Goal: Information Seeking & Learning: Learn about a topic

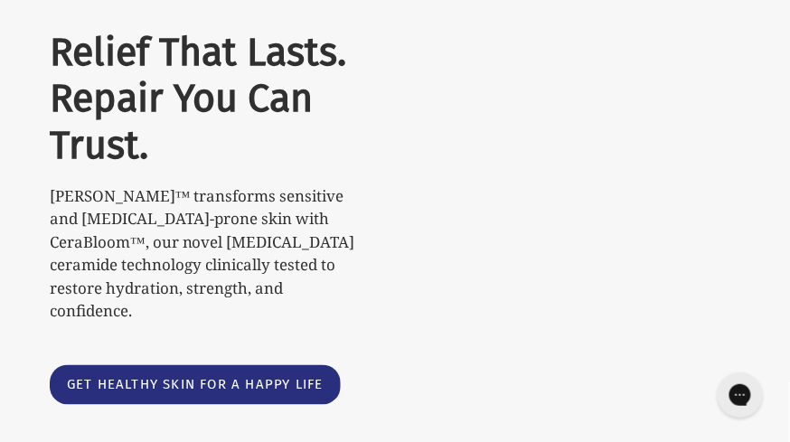
scroll to position [231, 0]
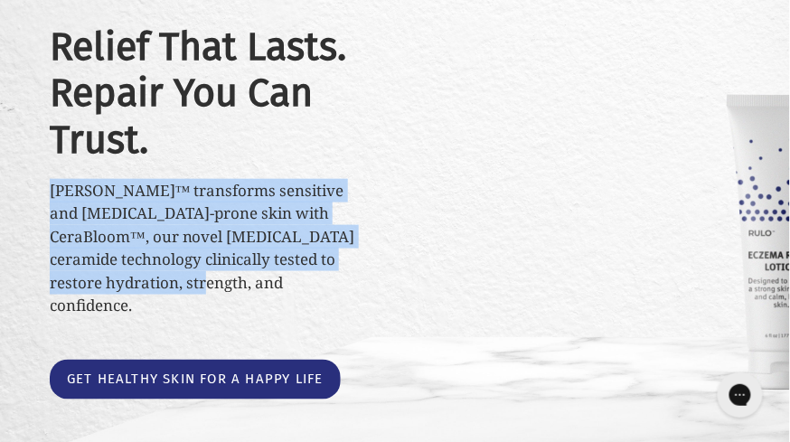
drag, startPoint x: 52, startPoint y: 203, endPoint x: 160, endPoint y: 297, distance: 142.9
click at [160, 297] on p "RULO™ transforms sensitive and eczema-prone skin with CeraBloom™, our novel pre…" at bounding box center [207, 248] width 314 height 138
copy p "RULO™ transforms sensitive and eczema-prone skin with CeraBloom™, our novel pre…"
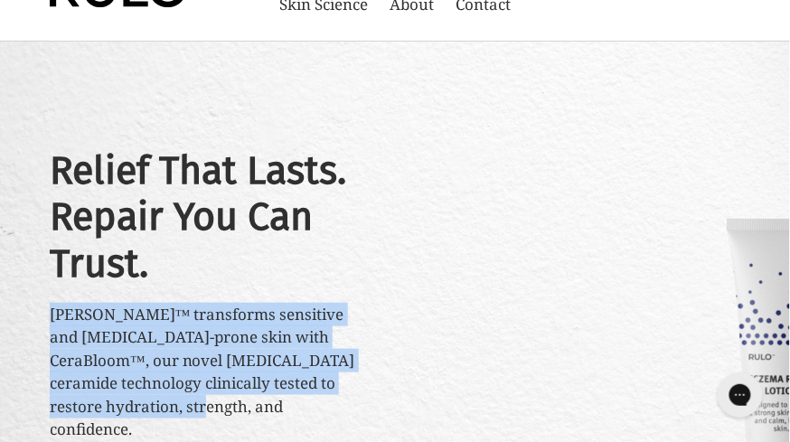
scroll to position [109, 0]
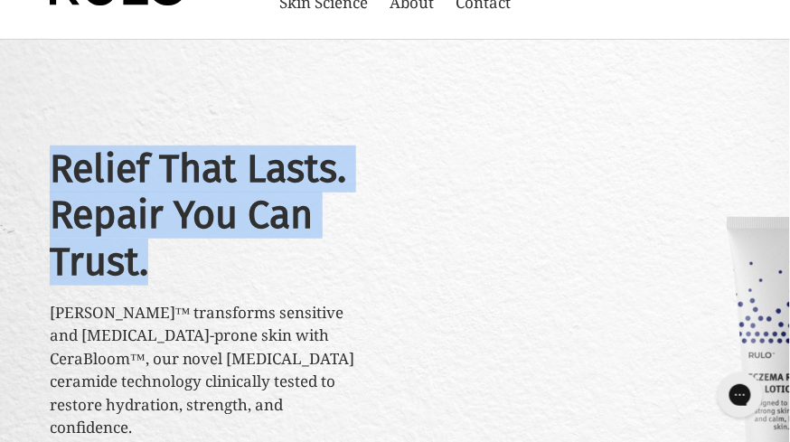
drag, startPoint x: 156, startPoint y: 271, endPoint x: 54, endPoint y: 193, distance: 128.9
click at [54, 193] on h2 "Relief That Lasts. Repair You Can Trust." at bounding box center [207, 216] width 314 height 140
copy h2 "Relief That Lasts. Repair You Can Trust."
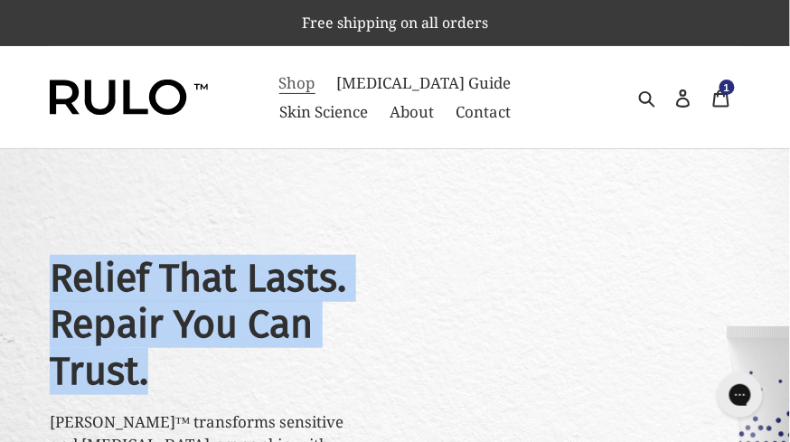
click at [288, 85] on span "Shop" at bounding box center [297, 83] width 36 height 22
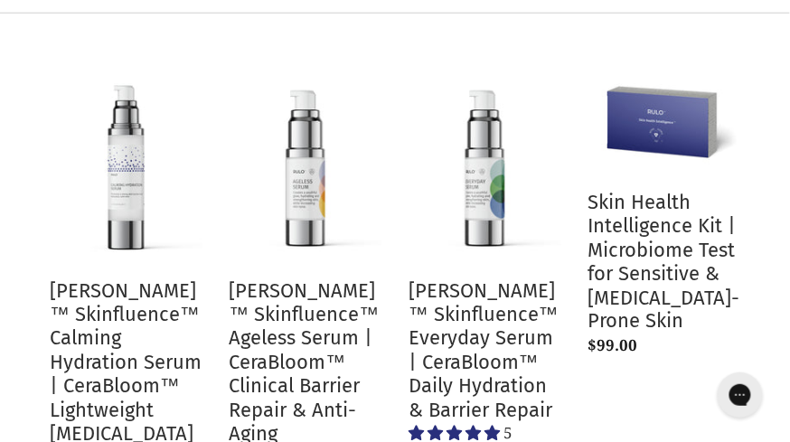
scroll to position [295, 0]
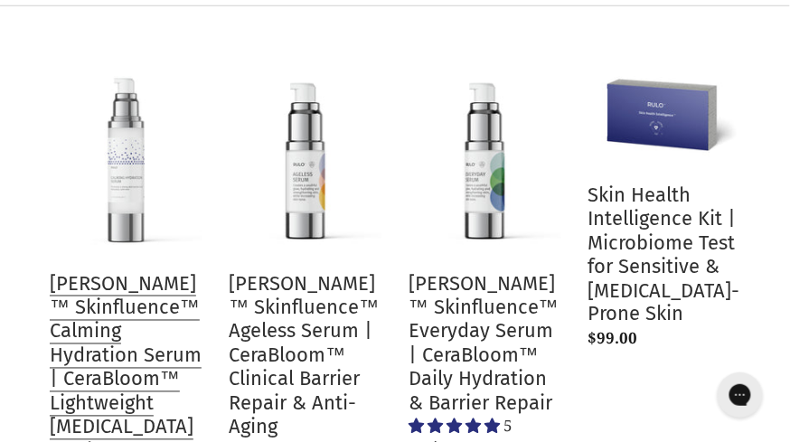
click at [130, 343] on link "[PERSON_NAME]™ Skinfluence™ Calming Hydration Serum | CeraBloom™ Lightweight [M…" at bounding box center [126, 297] width 153 height 482
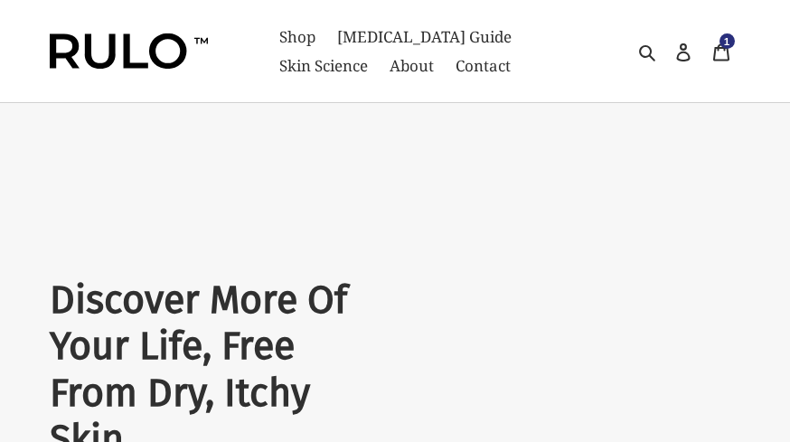
select select "most-helpful"
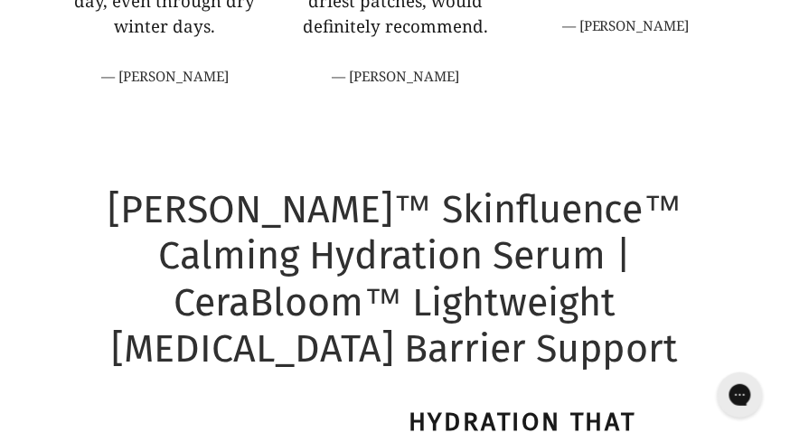
scroll to position [988, 0]
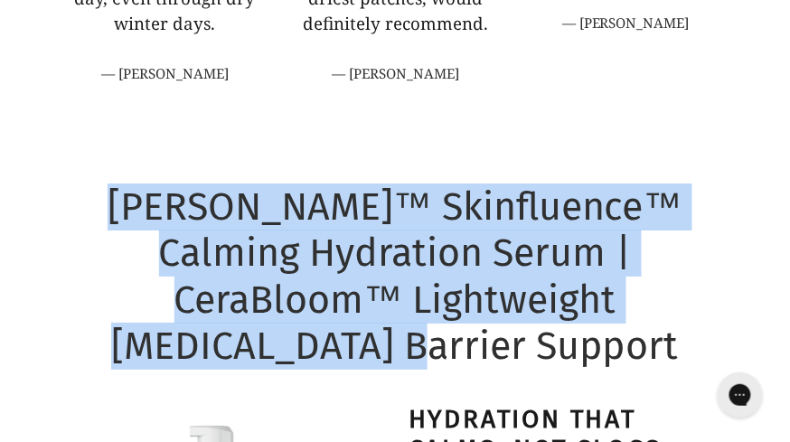
drag, startPoint x: 723, startPoint y: 296, endPoint x: 130, endPoint y: 206, distance: 599.8
click at [130, 206] on h1 "[PERSON_NAME]™ Skinfluence™ Calming Hydration Serum | CeraBloom™ Lightweight [M…" at bounding box center [395, 277] width 691 height 186
copy h1 "[PERSON_NAME]™ Skinfluence™ Calming Hydration Serum | CeraBloom™ Lightweight [M…"
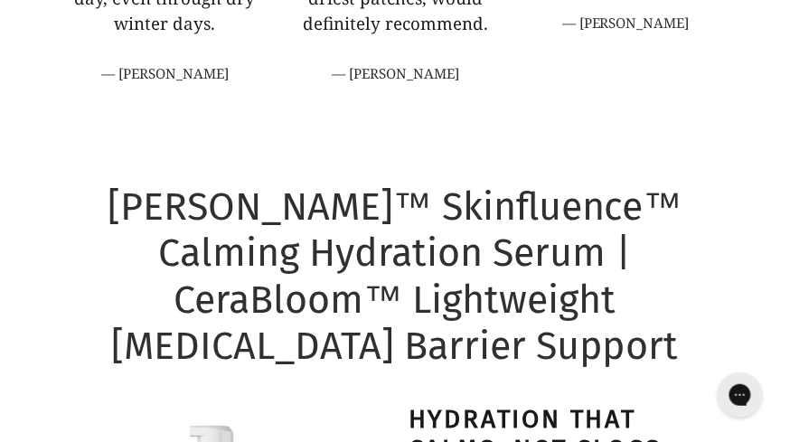
click at [408, 231] on h1 "[PERSON_NAME]™ Skinfluence™ Calming Hydration Serum | CeraBloom™ Lightweight [M…" at bounding box center [395, 277] width 691 height 186
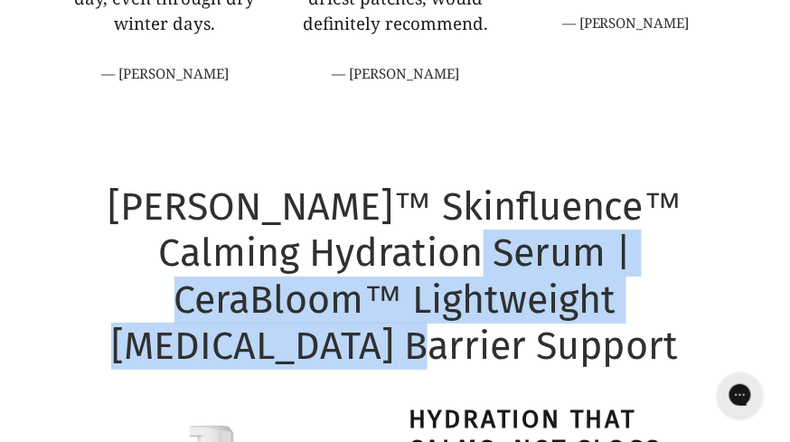
drag, startPoint x: 448, startPoint y: 254, endPoint x: 728, endPoint y: 299, distance: 283.0
click at [728, 299] on h1 "[PERSON_NAME]™ Skinfluence™ Calming Hydration Serum | CeraBloom™ Lightweight [M…" at bounding box center [395, 277] width 691 height 186
copy h1 "CeraBloom™ Lightweight Prebiotic Barrier Support"
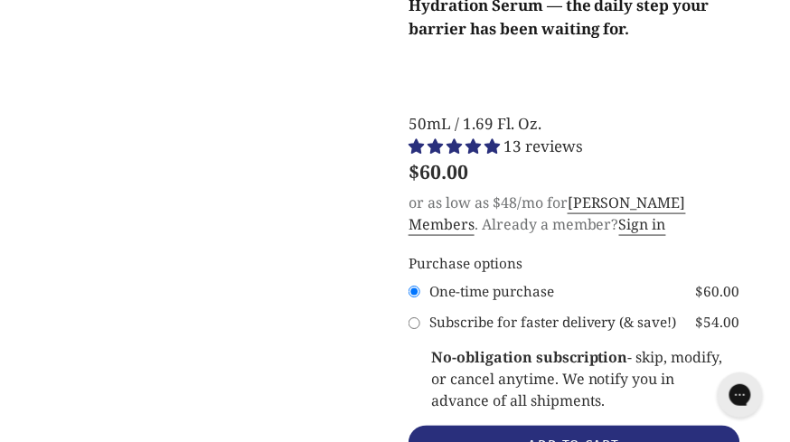
scroll to position [2651, 0]
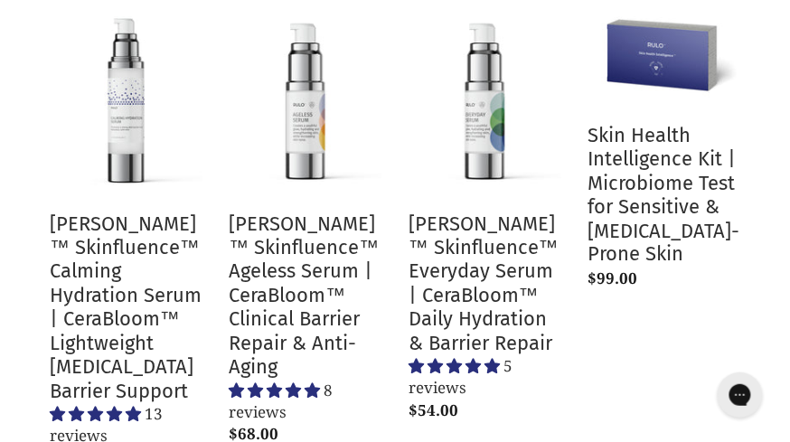
scroll to position [360, 0]
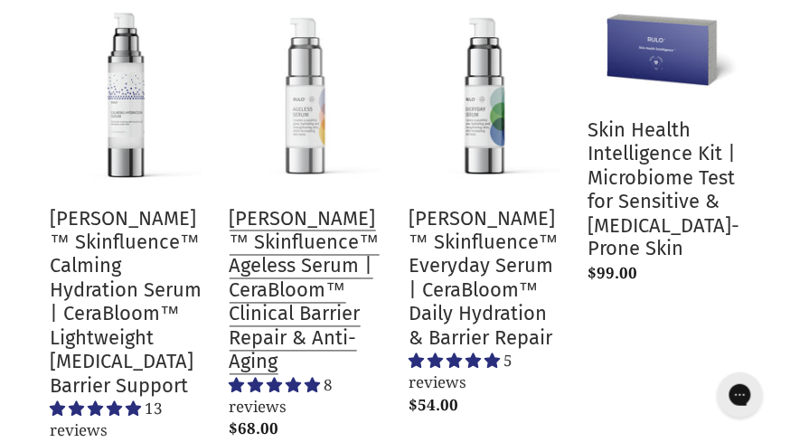
click at [284, 252] on link "[PERSON_NAME]™ Skinfluence™ Ageless Serum | CeraBloom™ Clinical Barrier Repair …" at bounding box center [306, 219] width 153 height 457
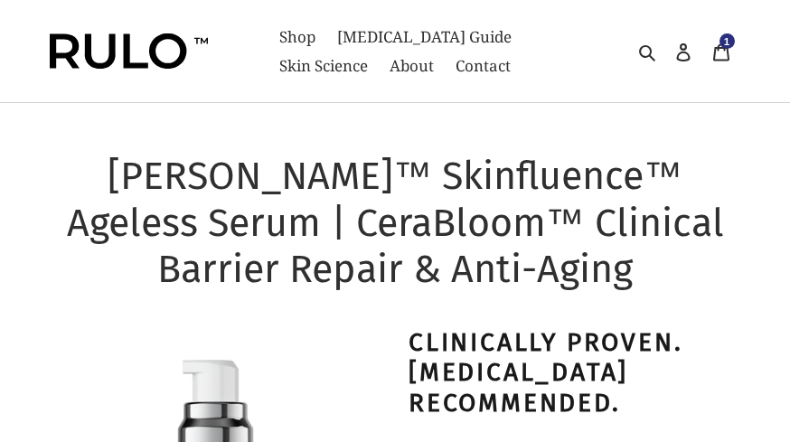
select select "most-helpful"
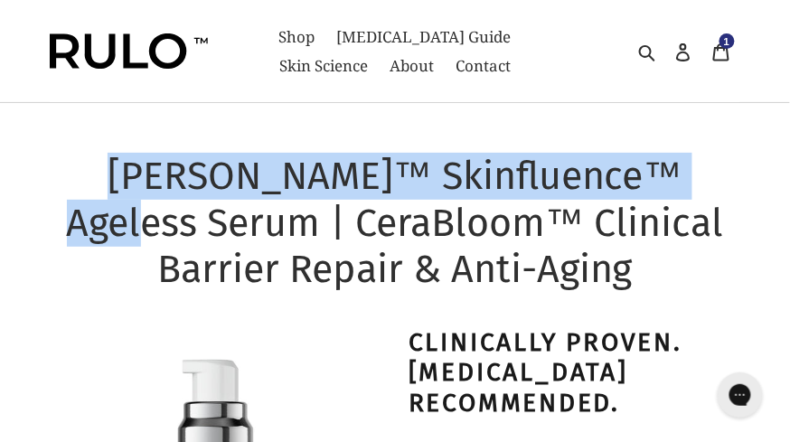
drag, startPoint x: 62, startPoint y: 167, endPoint x: 712, endPoint y: 172, distance: 649.2
click at [712, 172] on h1 "[PERSON_NAME]™ Skinfluence™ Ageless Serum | CeraBloom™ Clinical Barrier Repair …" at bounding box center [395, 223] width 691 height 140
copy h1 "[PERSON_NAME]™ Skinfluence™ Ageless Serum"
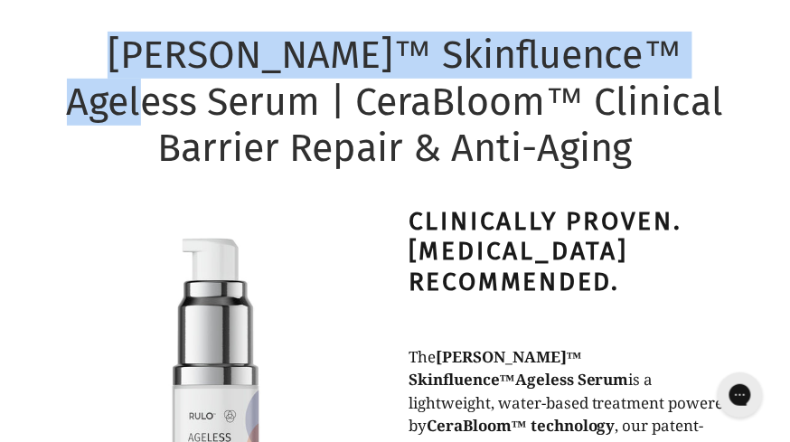
scroll to position [128, 0]
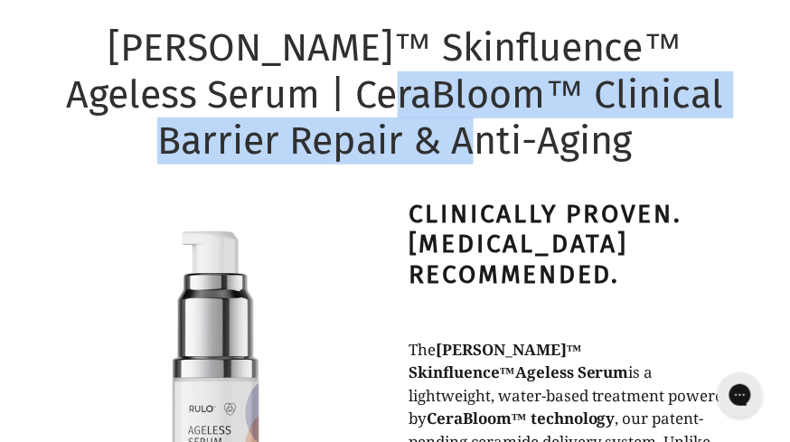
drag, startPoint x: 307, startPoint y: 96, endPoint x: 494, endPoint y: 134, distance: 190.1
click at [495, 135] on h1 "[PERSON_NAME]™ Skinfluence™ Ageless Serum | CeraBloom™ Clinical Barrier Repair …" at bounding box center [395, 94] width 691 height 140
copy h1 "Clinical Barrier Repair & Anti-Aging"
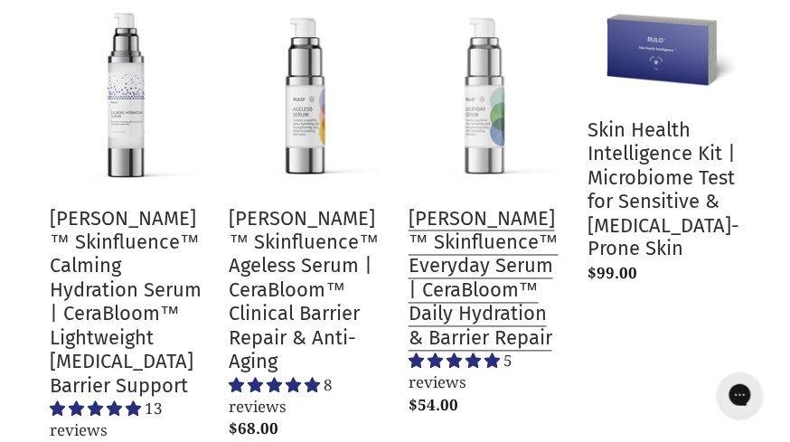
click at [477, 277] on link "[PERSON_NAME]™ Skinfluence™ Everyday Serum | CeraBloom™ Daily Hydration & Barri…" at bounding box center [485, 208] width 153 height 434
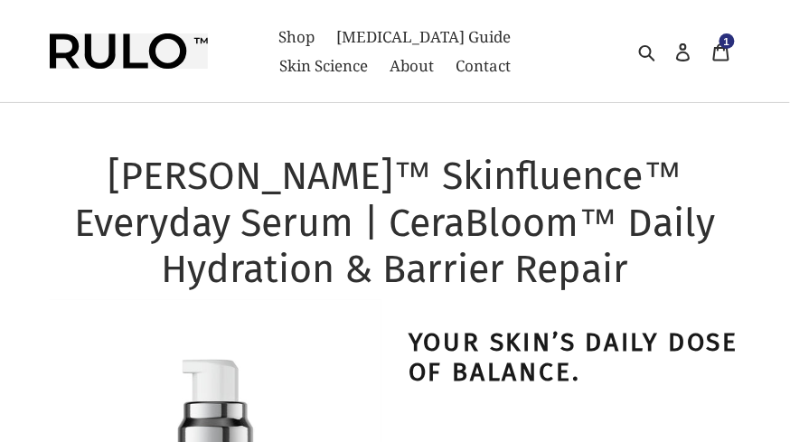
select select "most-helpful"
click at [54, 168] on h1 "RULO™ Skinfluence™ Everyday Serum | CeraBloom™ Daily Hydration & Barrier Repair" at bounding box center [395, 223] width 691 height 140
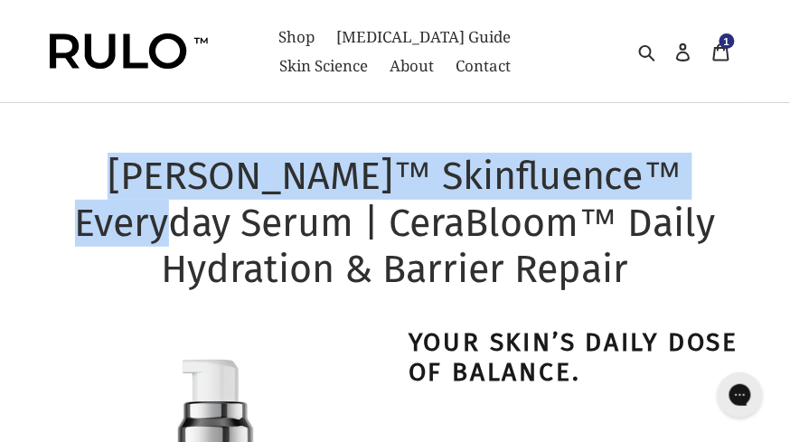
copy h1 "RULO™ Skinfluence™ Everyday Serum"
drag, startPoint x: 59, startPoint y: 170, endPoint x: 732, endPoint y: 168, distance: 673.6
click at [732, 168] on h1 "RULO™ Skinfluence™ Everyday Serum | CeraBloom™ Daily Hydration & Barrier Repair" at bounding box center [395, 223] width 691 height 140
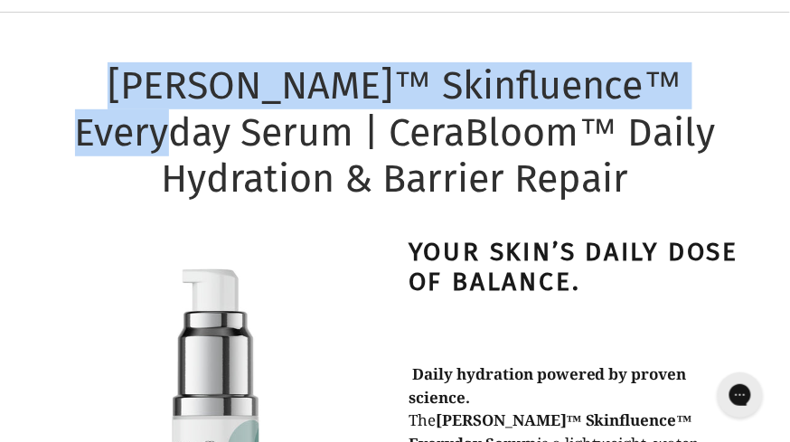
scroll to position [91, 0]
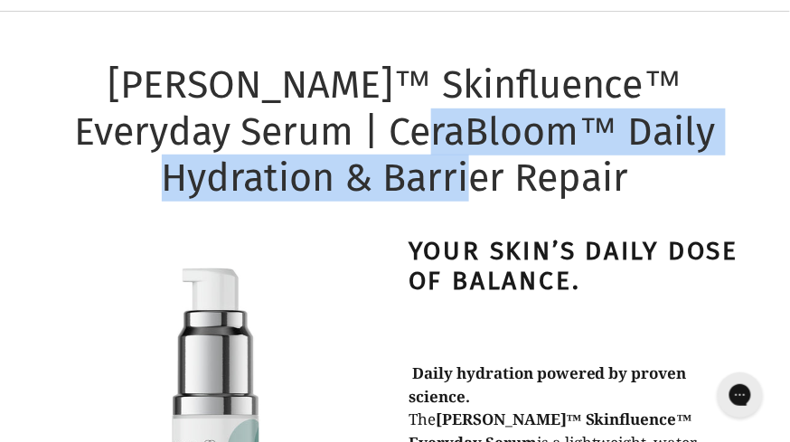
drag, startPoint x: 379, startPoint y: 137, endPoint x: 517, endPoint y: 183, distance: 145.8
click at [517, 184] on h1 "RULO™ Skinfluence™ Everyday Serum | CeraBloom™ Daily Hydration & Barrier Repair" at bounding box center [395, 131] width 691 height 140
copy h1 "Daily Hydration & Barrier Repair"
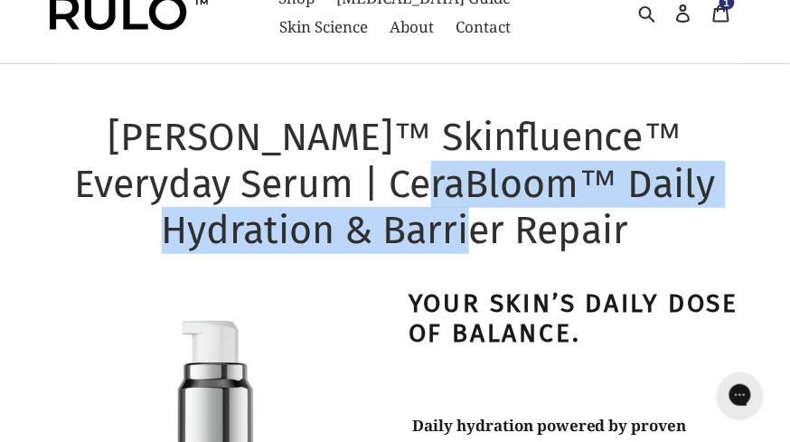
scroll to position [0, 0]
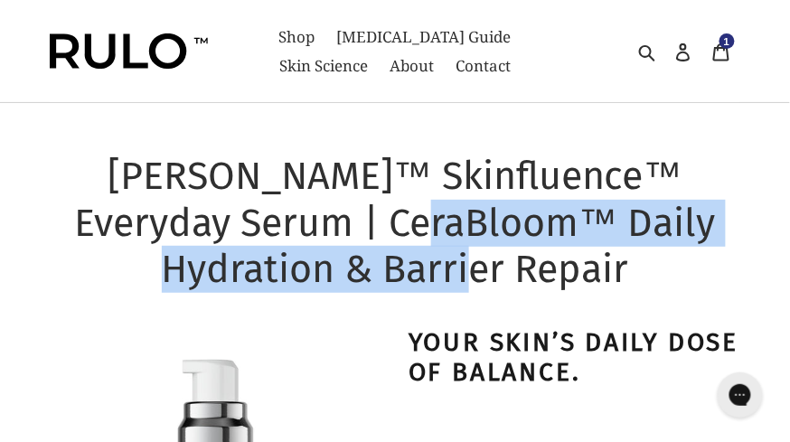
click at [158, 60] on img at bounding box center [129, 51] width 158 height 36
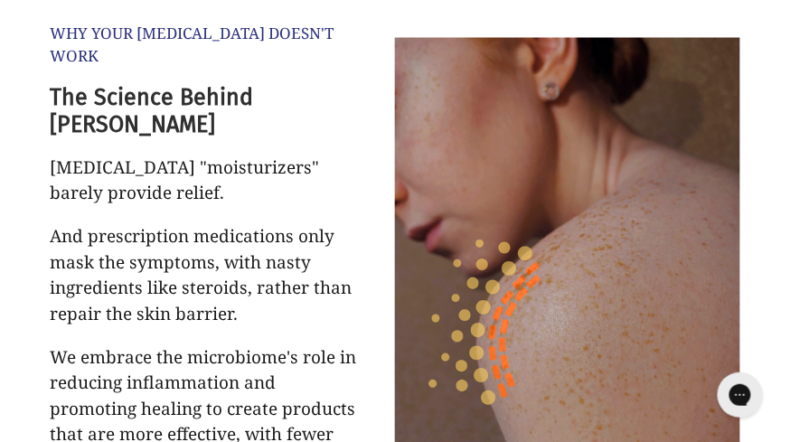
scroll to position [1739, 0]
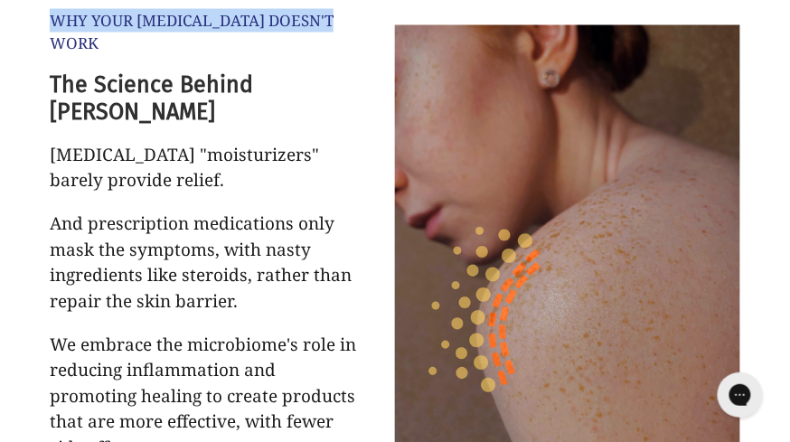
drag, startPoint x: 52, startPoint y: 14, endPoint x: 354, endPoint y: 18, distance: 302.9
click at [355, 19] on p "WHY YOUR [MEDICAL_DATA] DOESN'T WORK" at bounding box center [207, 32] width 314 height 46
copy p "WHY YOUR [MEDICAL_DATA] DOESN'T WORK"
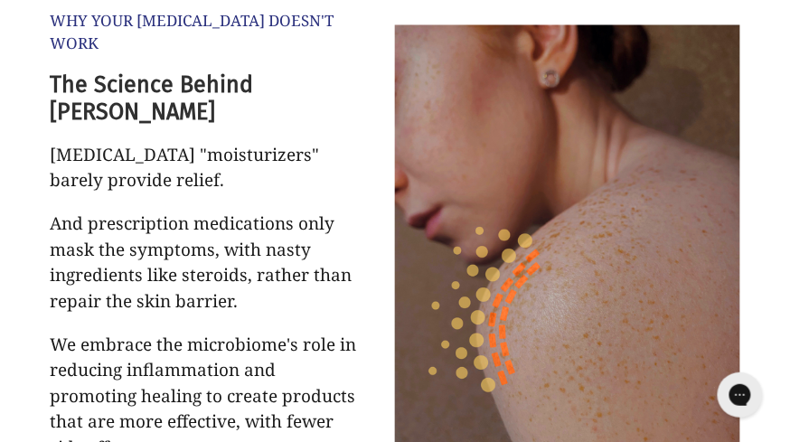
click at [147, 212] on p "And prescription medications only mask the symptoms, with nasty ingredients lik…" at bounding box center [207, 263] width 314 height 103
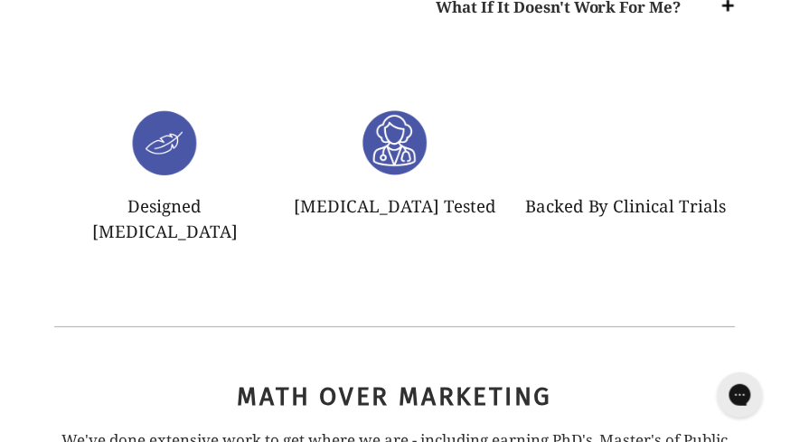
drag, startPoint x: 53, startPoint y: 62, endPoint x: 277, endPoint y: 251, distance: 292.5
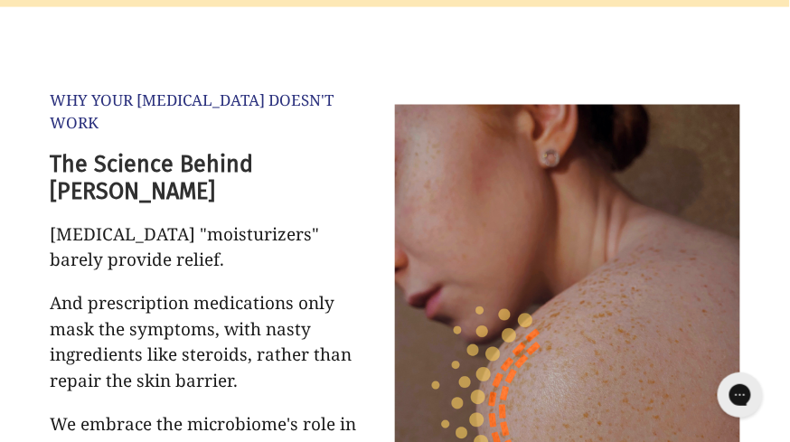
scroll to position [1655, 0]
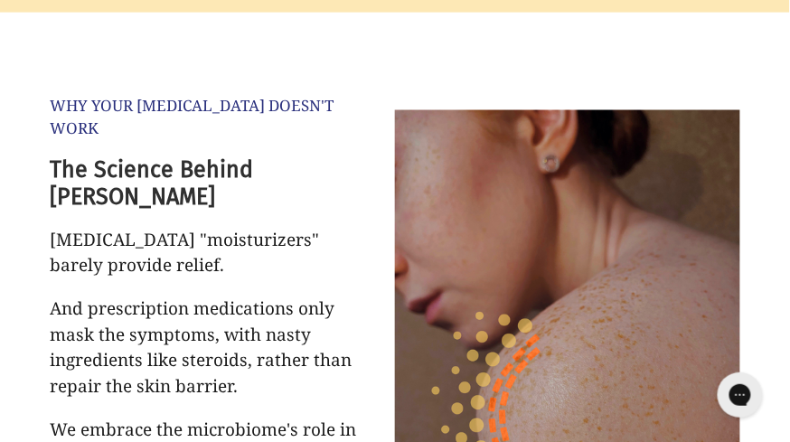
click at [277, 297] on p "And prescription medications only mask the symptoms, with nasty ingredients lik…" at bounding box center [207, 348] width 314 height 103
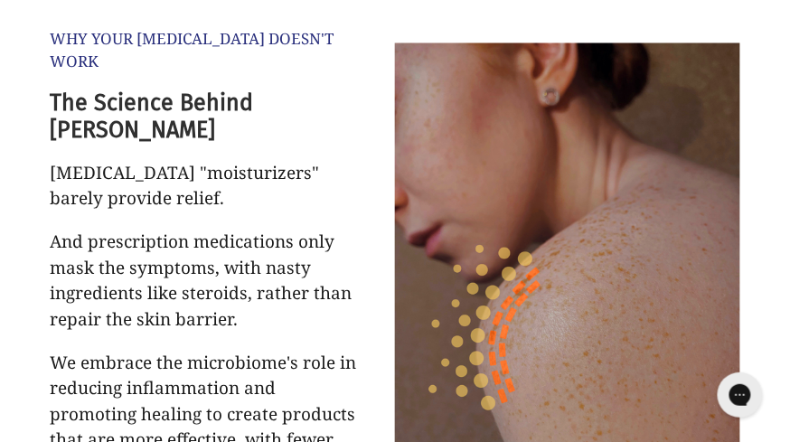
scroll to position [1730, 0]
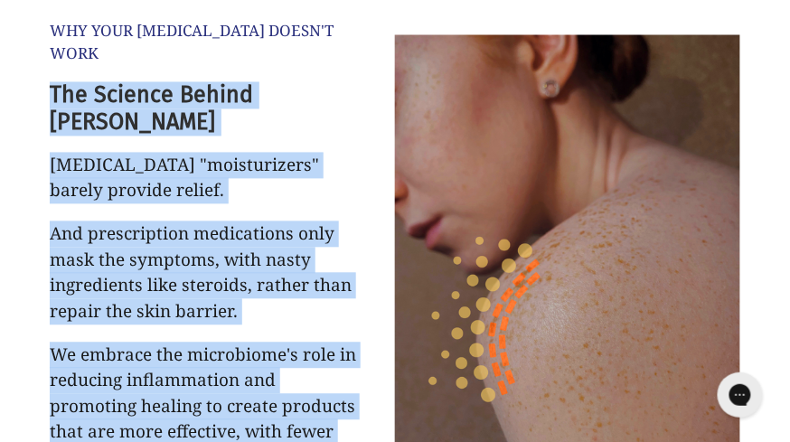
drag, startPoint x: 52, startPoint y: 70, endPoint x: 228, endPoint y: 401, distance: 375.7
click at [228, 401] on div "WHY YOUR SKIN CARE DOESN'T WORK The Science Behind Rulo Eczema "moisturizers" b…" at bounding box center [222, 273] width 345 height 573
copy div "The Science Behind Rulo Eczema "moisturizers" barely provide relief. And prescr…"
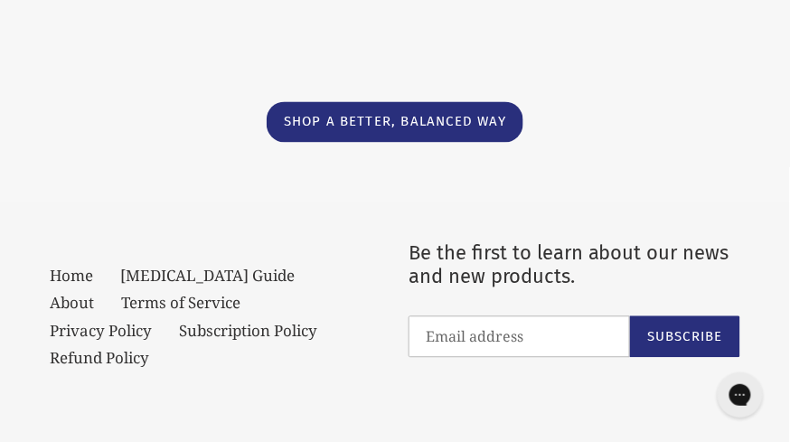
scroll to position [4191, 0]
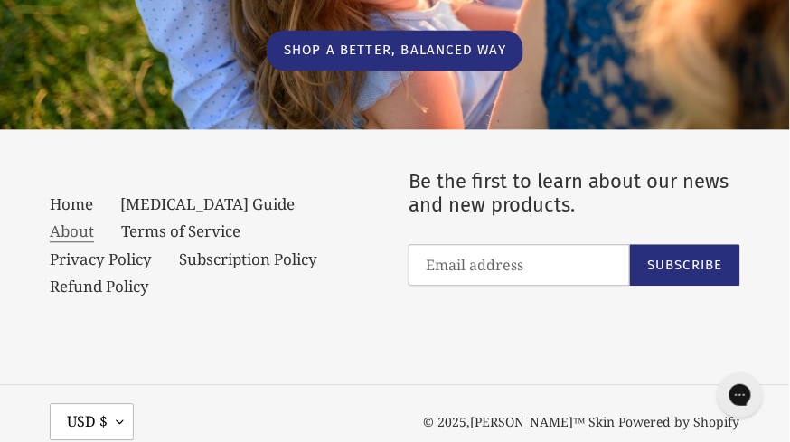
click at [94, 221] on link "About" at bounding box center [72, 232] width 44 height 22
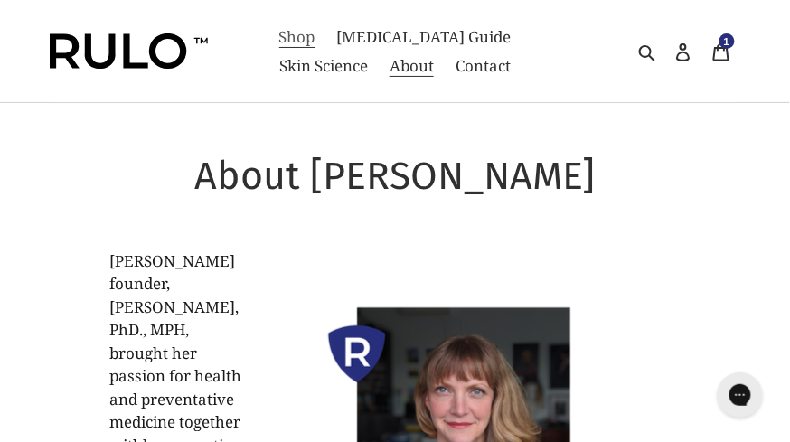
click at [282, 34] on span "Shop" at bounding box center [297, 37] width 36 height 22
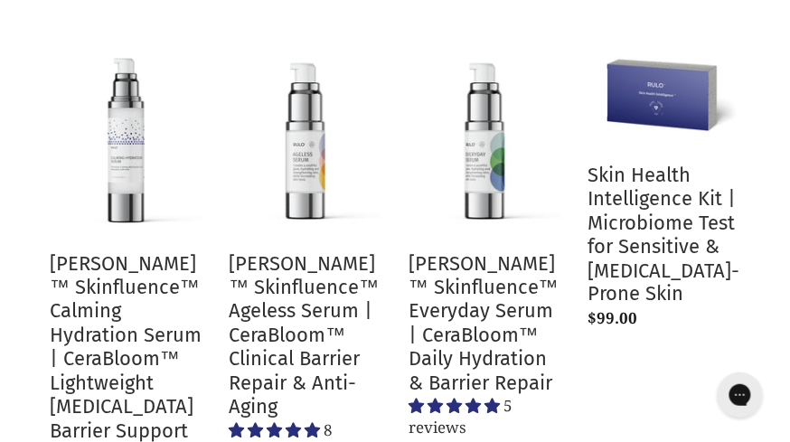
scroll to position [329, 0]
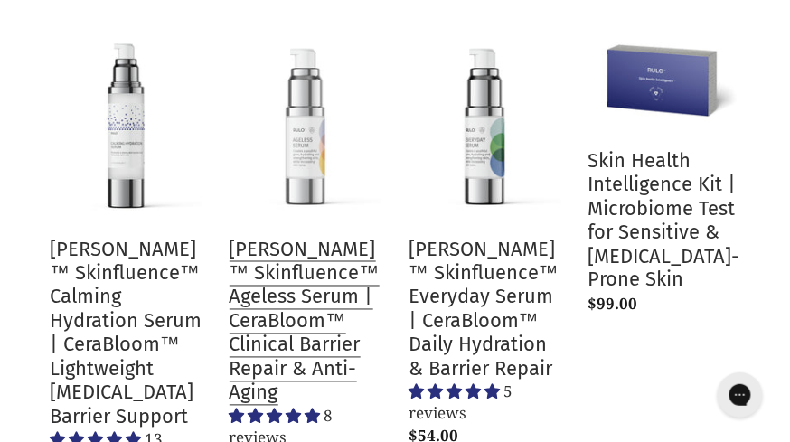
click at [308, 194] on link "RULO™ Skinfluence™ Ageless Serum | CeraBloom™ Clinical Barrier Repair & Anti-Ag…" at bounding box center [306, 250] width 153 height 457
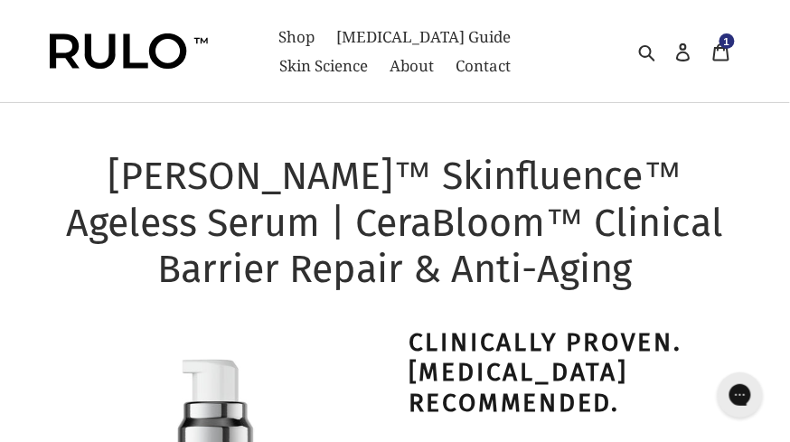
select select "most-helpful"
click at [158, 45] on img at bounding box center [129, 51] width 158 height 36
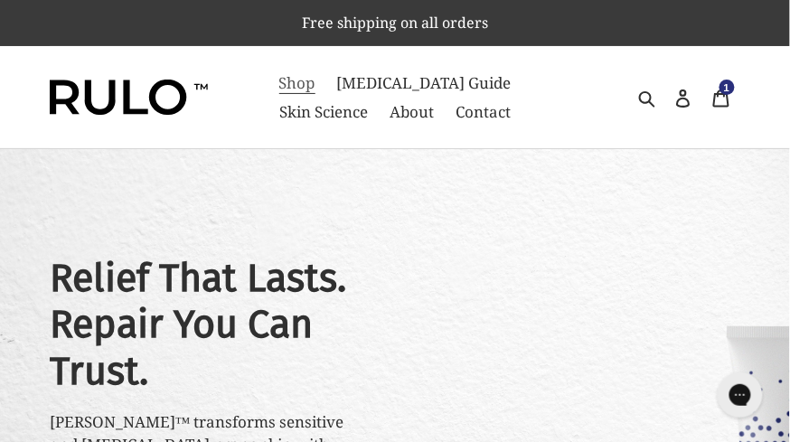
click at [290, 82] on span "Shop" at bounding box center [297, 83] width 36 height 22
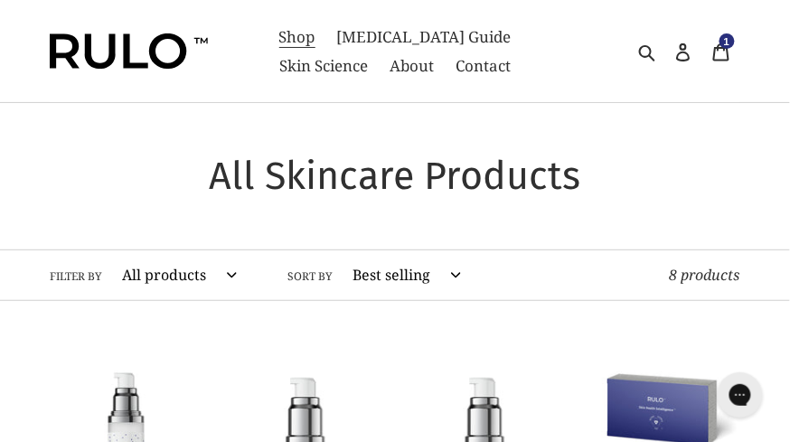
click at [230, 275] on select "All products Anti-Aging atopic dermatitis cream ceramide barrier repair Ceramid…" at bounding box center [175, 275] width 138 height 50
click at [176, 52] on img at bounding box center [129, 51] width 158 height 36
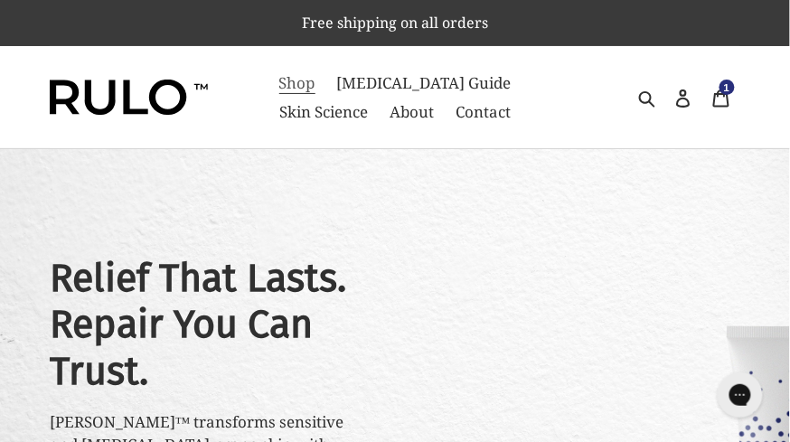
click at [288, 84] on span "Shop" at bounding box center [297, 83] width 36 height 22
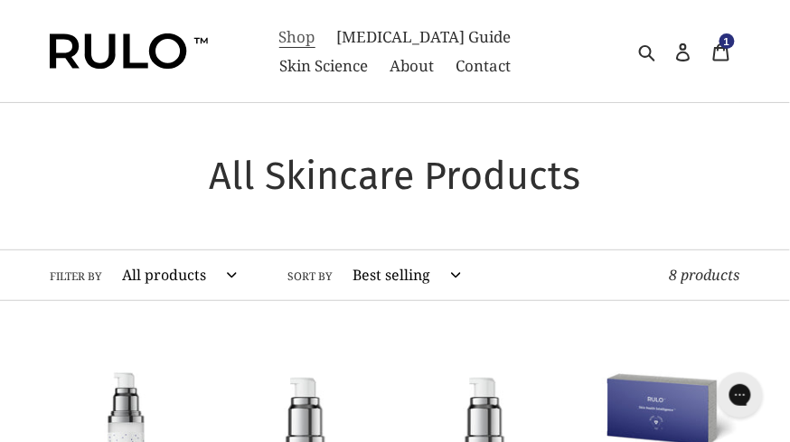
click at [282, 42] on span "Shop" at bounding box center [297, 37] width 36 height 22
click at [169, 54] on img at bounding box center [129, 51] width 158 height 36
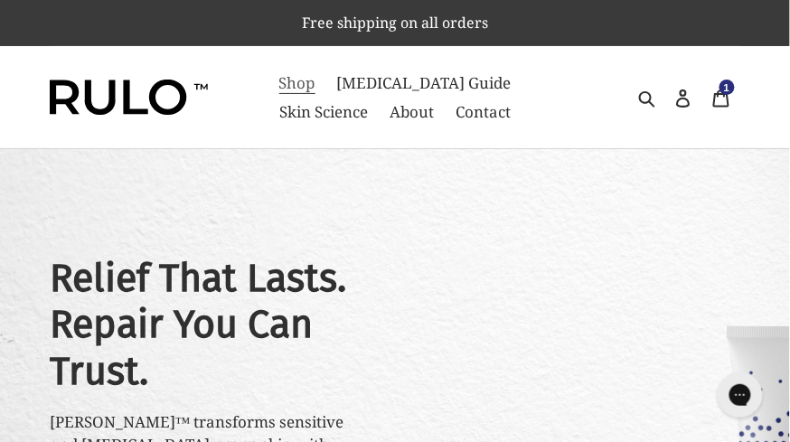
click at [288, 84] on span "Shop" at bounding box center [297, 83] width 36 height 22
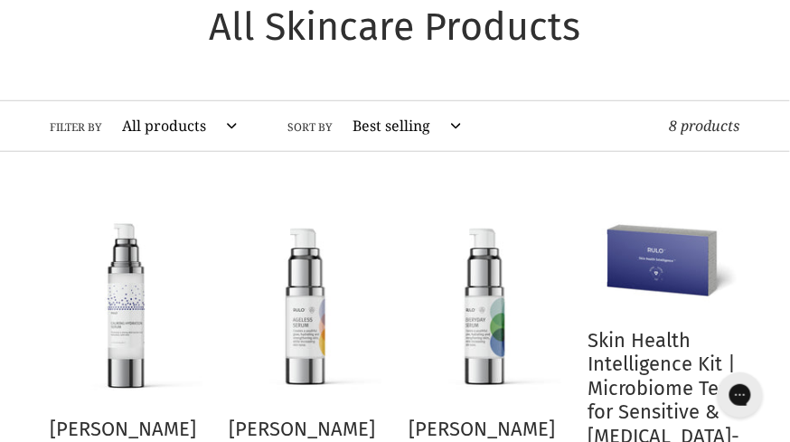
scroll to position [157, 0]
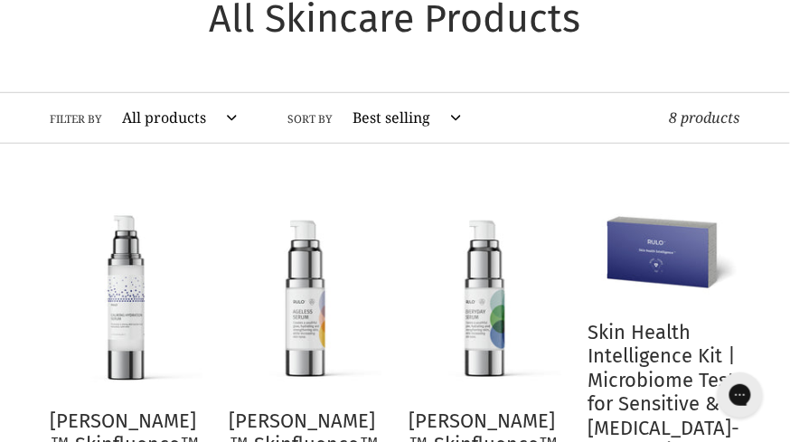
click at [212, 121] on select "All products Anti-Aging [MEDICAL_DATA] cream ceramide barrier repair Ceramides …" at bounding box center [175, 118] width 138 height 50
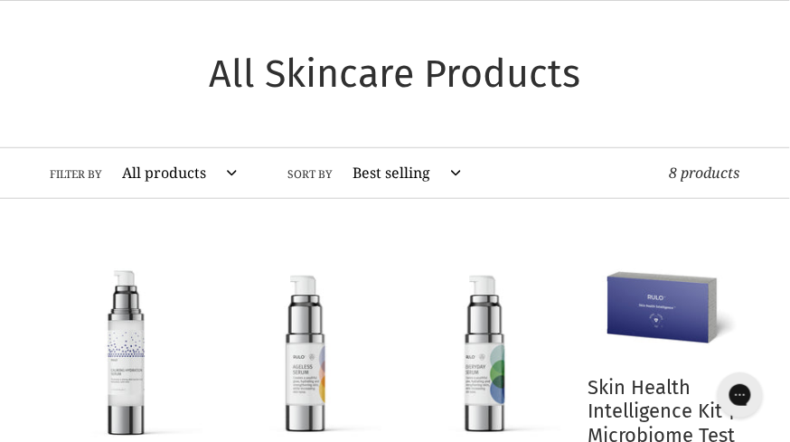
scroll to position [0, 0]
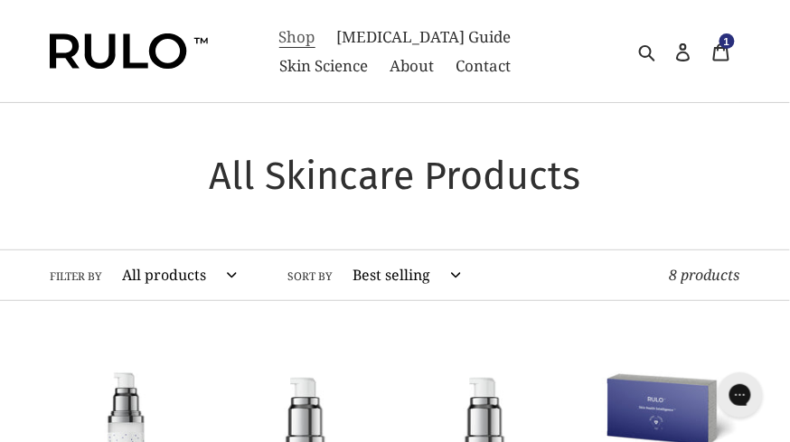
click at [278, 25] on link "Shop" at bounding box center [297, 37] width 54 height 29
click at [368, 55] on span "Skin Science" at bounding box center [323, 66] width 89 height 22
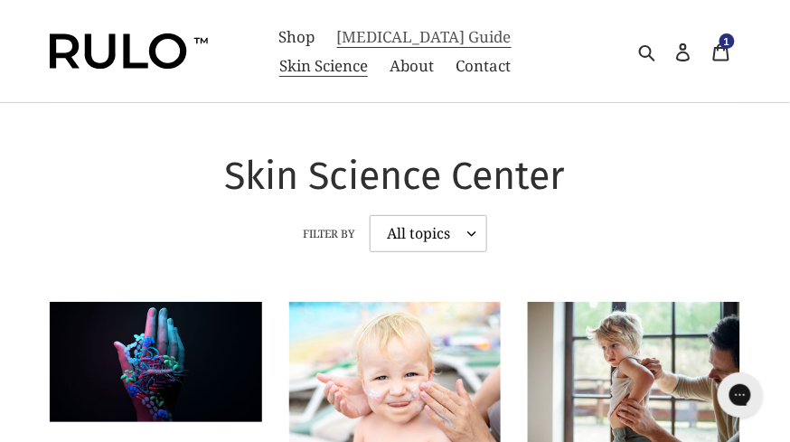
click at [368, 44] on span "[MEDICAL_DATA] Guide" at bounding box center [424, 37] width 174 height 22
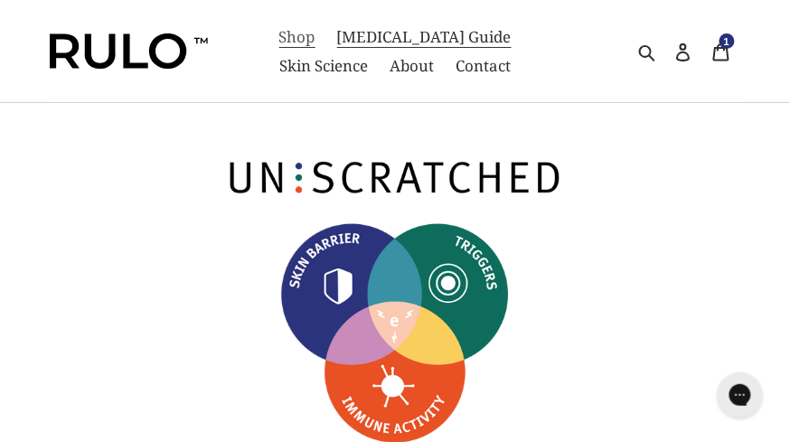
click at [287, 42] on span "Shop" at bounding box center [297, 37] width 36 height 22
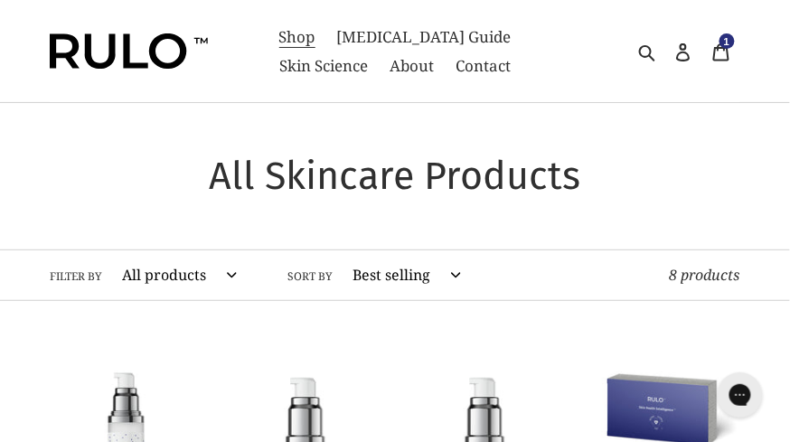
click at [156, 52] on img at bounding box center [129, 51] width 158 height 36
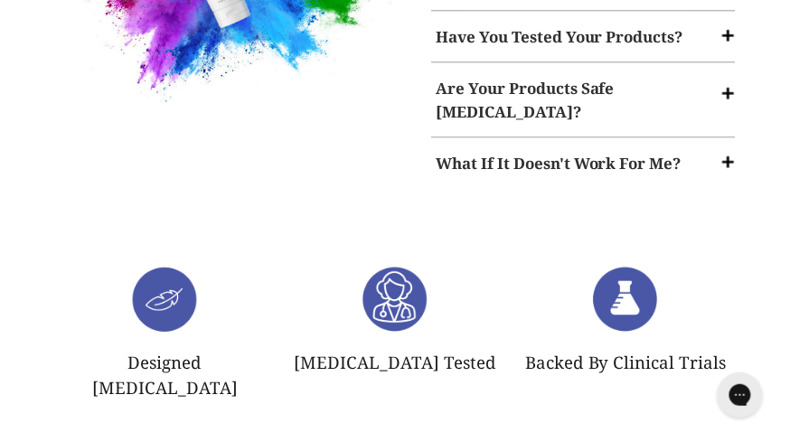
scroll to position [2567, 0]
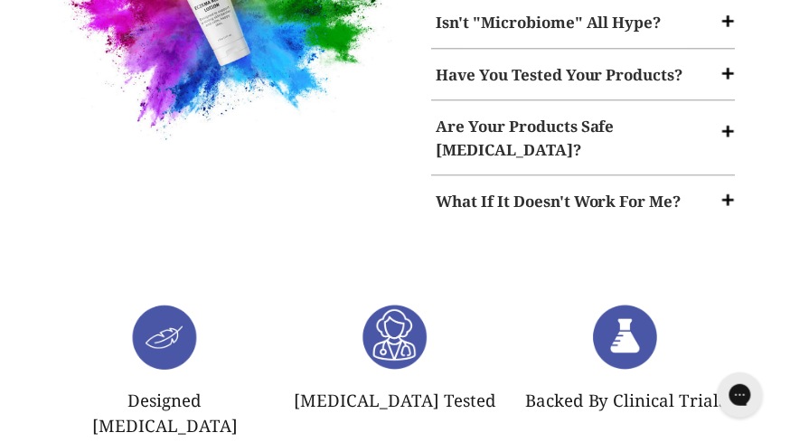
drag, startPoint x: 184, startPoint y: 377, endPoint x: 71, endPoint y: 358, distance: 115.5
click at [71, 389] on p "Designed [MEDICAL_DATA]" at bounding box center [164, 414] width 203 height 51
copy p "Designed [MEDICAL_DATA]"
click at [414, 314] on img at bounding box center [396, 338] width 70 height 68
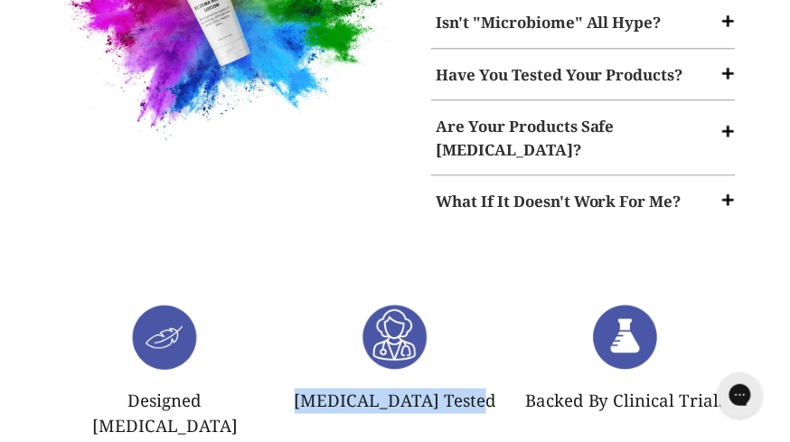
drag, startPoint x: 482, startPoint y: 349, endPoint x: 301, endPoint y: 351, distance: 180.8
click at [301, 389] on p "Dermatologist Tested" at bounding box center [395, 401] width 203 height 25
copy p "Dermatologist Tested"
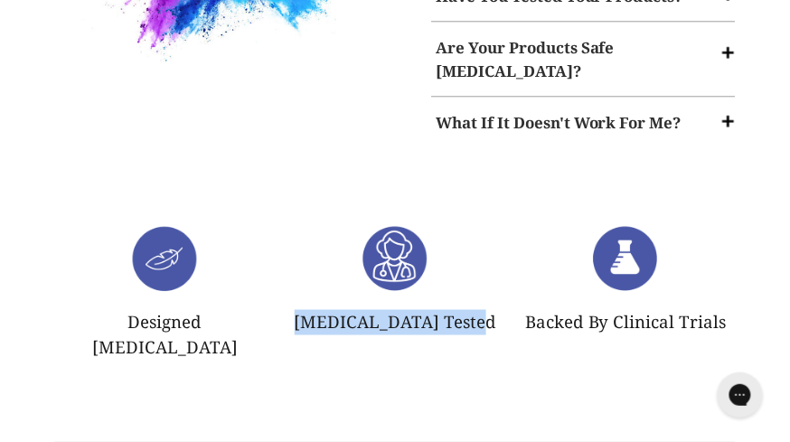
scroll to position [2674, 0]
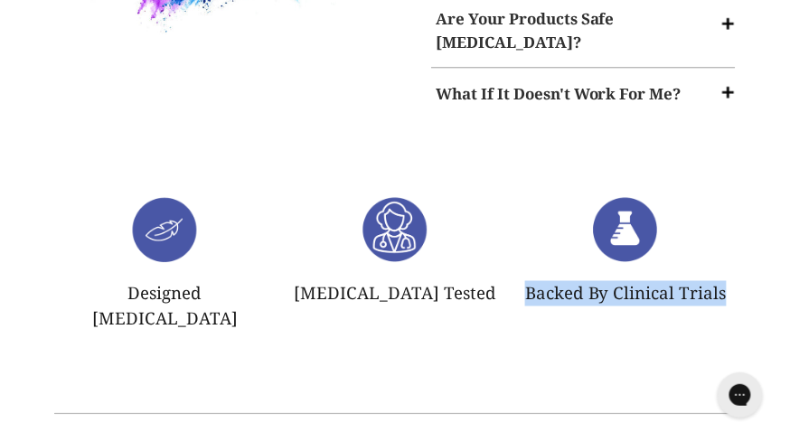
drag, startPoint x: 727, startPoint y: 245, endPoint x: 524, endPoint y: 245, distance: 202.5
click at [524, 281] on p "Backed By Clinical Trials" at bounding box center [625, 293] width 203 height 25
copy p "Backed By Clinical Trials"
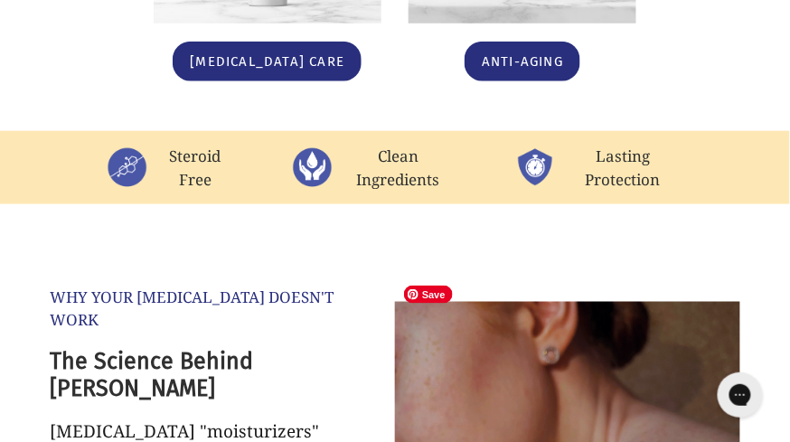
scroll to position [1462, 0]
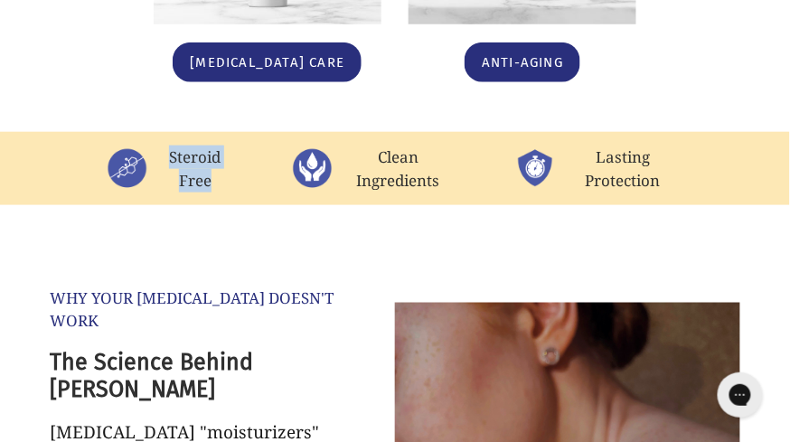
drag, startPoint x: 221, startPoint y: 183, endPoint x: 165, endPoint y: 157, distance: 60.7
click at [165, 157] on p "Steroid Free" at bounding box center [195, 169] width 79 height 46
copy p "Steroid Free"
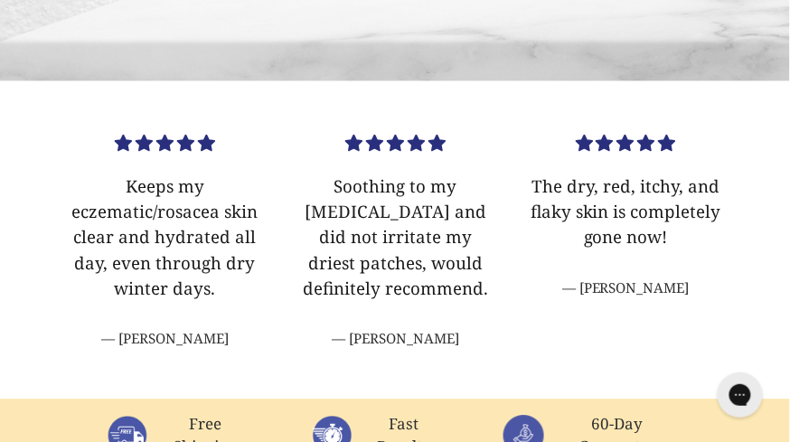
scroll to position [653, 0]
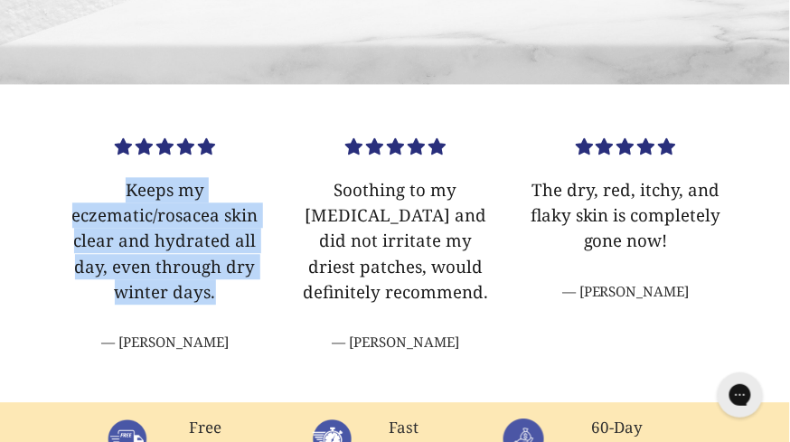
drag, startPoint x: 219, startPoint y: 295, endPoint x: 107, endPoint y: 197, distance: 148.7
click at [107, 197] on p "Keeps my eczematic/rosacea skin clear and hydrated all day, even through dry wi…" at bounding box center [164, 240] width 203 height 127
copy p "Keeps my eczematic/rosacea skin clear and hydrated all day, even through dry wi…"
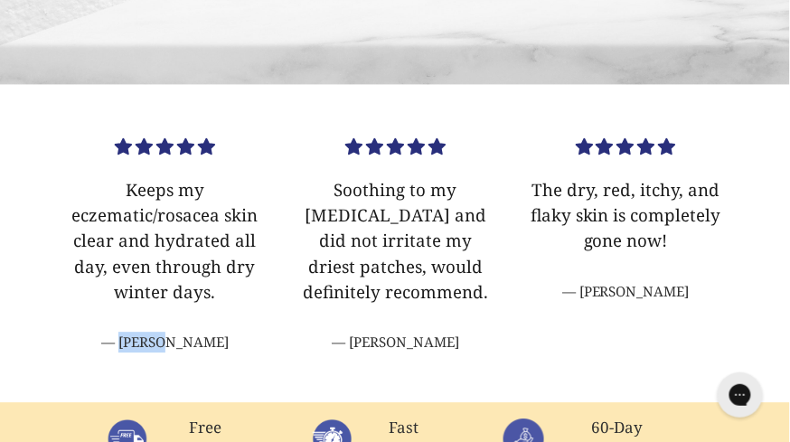
drag, startPoint x: 195, startPoint y: 345, endPoint x: 135, endPoint y: 344, distance: 60.6
click at [135, 344] on cite "Tarini" at bounding box center [164, 342] width 203 height 21
copy cite "Tarini"
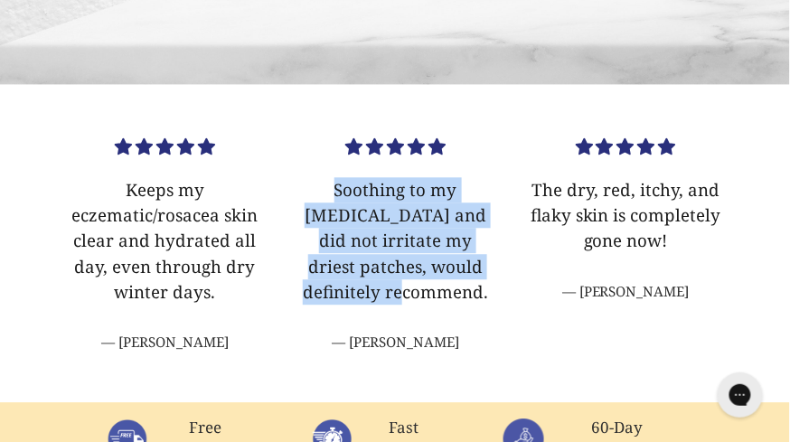
drag, startPoint x: 486, startPoint y: 264, endPoint x: 294, endPoint y: 187, distance: 206.5
click at [294, 187] on p "Soothing to my eczema and did not irritate my driest patches, would definitely …" at bounding box center [395, 240] width 203 height 127
copy p "Soothing to my eczema and did not irritate my driest patches, would definitely …"
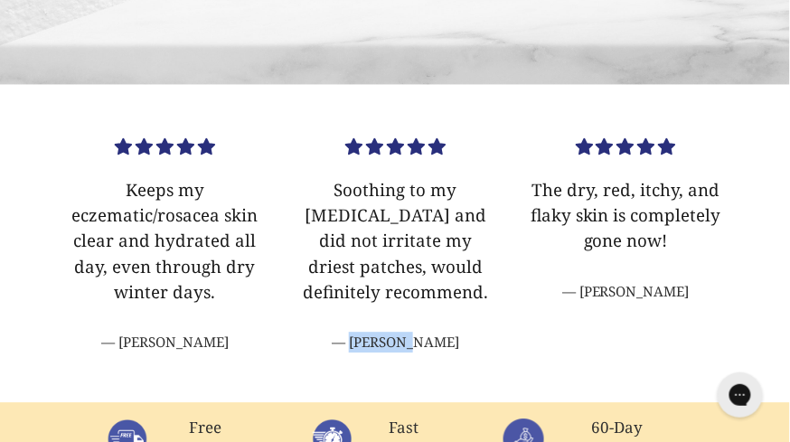
drag, startPoint x: 433, startPoint y: 316, endPoint x: 355, endPoint y: 314, distance: 77.8
click at [355, 332] on cite "Michelle" at bounding box center [395, 342] width 203 height 21
copy cite "Michelle"
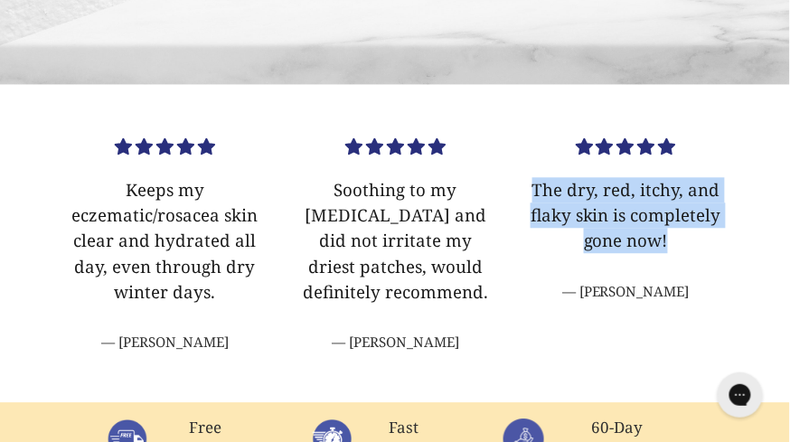
drag, startPoint x: 672, startPoint y: 241, endPoint x: 530, endPoint y: 184, distance: 152.9
click at [530, 184] on p "The dry, red, itchy, and flaky skin is completely gone now!" at bounding box center [625, 215] width 203 height 76
copy p "The dry, red, itchy, and flaky skin is completely gone now!"
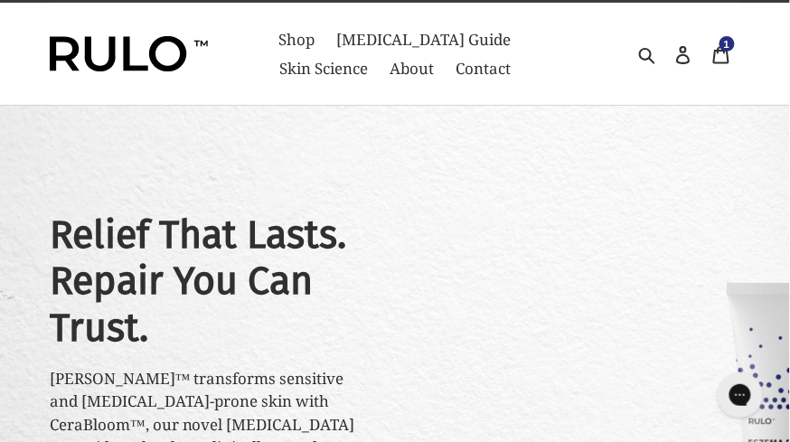
scroll to position [0, 0]
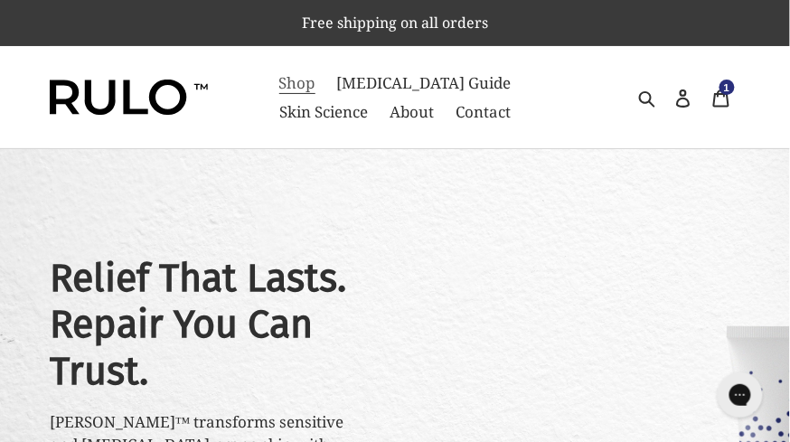
click at [279, 84] on span "Shop" at bounding box center [297, 83] width 36 height 22
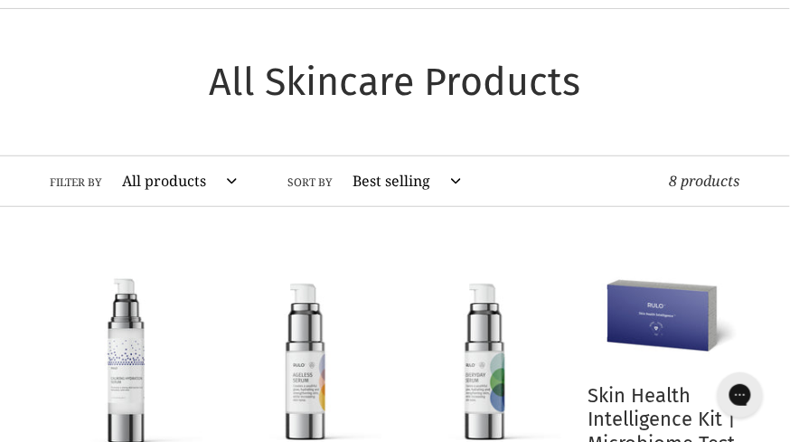
click at [234, 180] on select "All products Anti-Aging [MEDICAL_DATA] cream ceramide barrier repair Ceramides …" at bounding box center [175, 181] width 138 height 50
click at [371, 181] on select "Featured Best selling Alphabetically, A-Z Alphabetically, Z-A Price, low to hig…" at bounding box center [402, 181] width 132 height 50
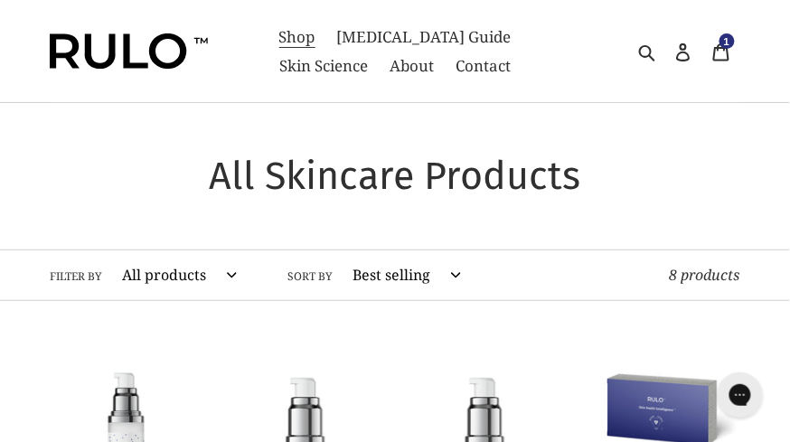
click at [147, 70] on div at bounding box center [136, 51] width 173 height 102
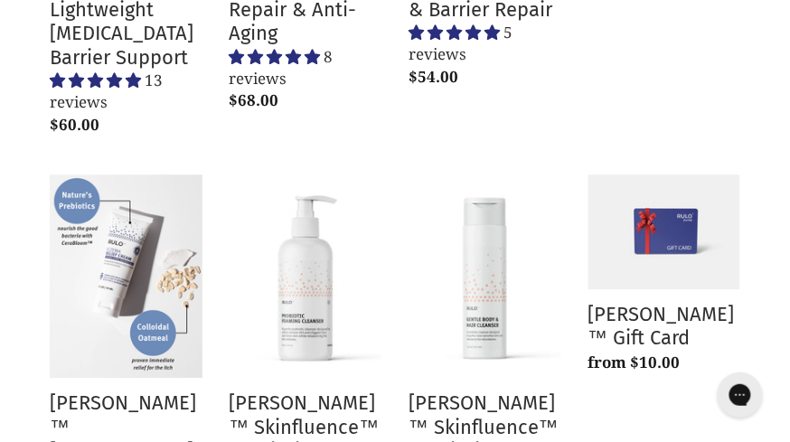
scroll to position [1320, 0]
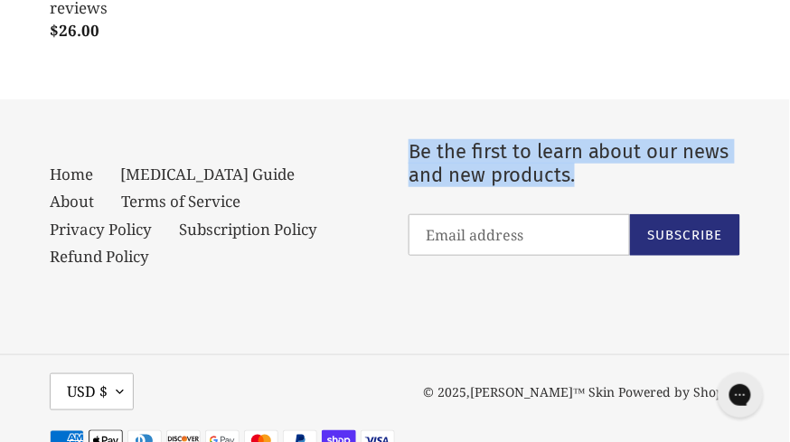
drag, startPoint x: 576, startPoint y: 132, endPoint x: 410, endPoint y: 97, distance: 170.1
click at [410, 140] on p "Be the first to learn about our news and new products." at bounding box center [575, 164] width 332 height 48
copy p "Be the first to learn about our news and new products."
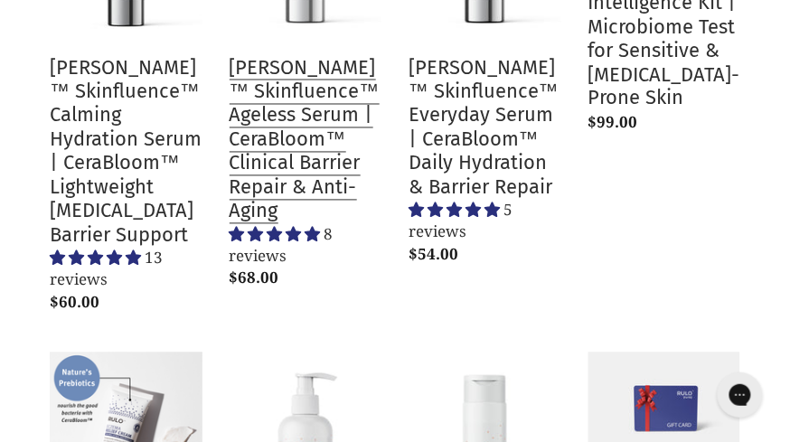
scroll to position [533, 0]
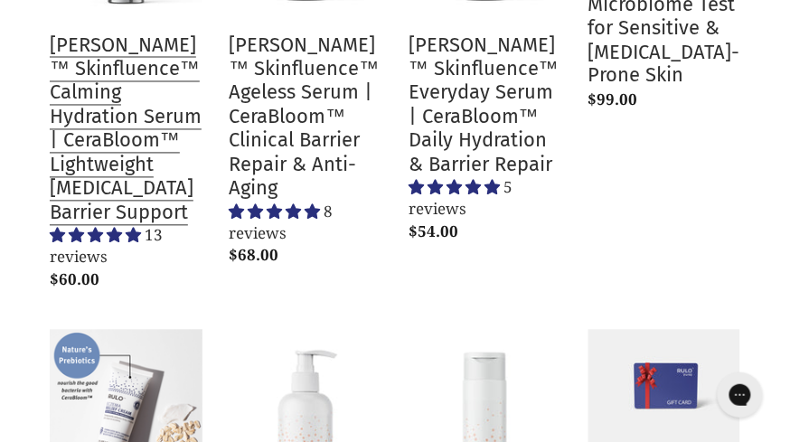
click at [122, 146] on link "[PERSON_NAME]™ Skinfluence™ Calming Hydration Serum | CeraBloom™ Lightweight [M…" at bounding box center [126, 58] width 153 height 482
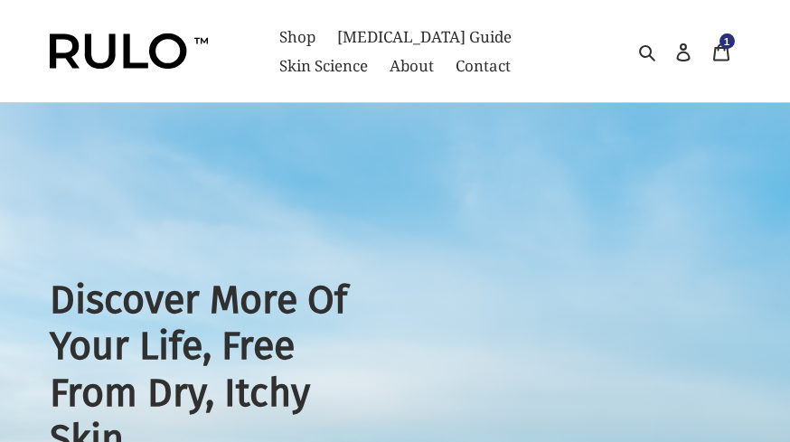
select select "most-helpful"
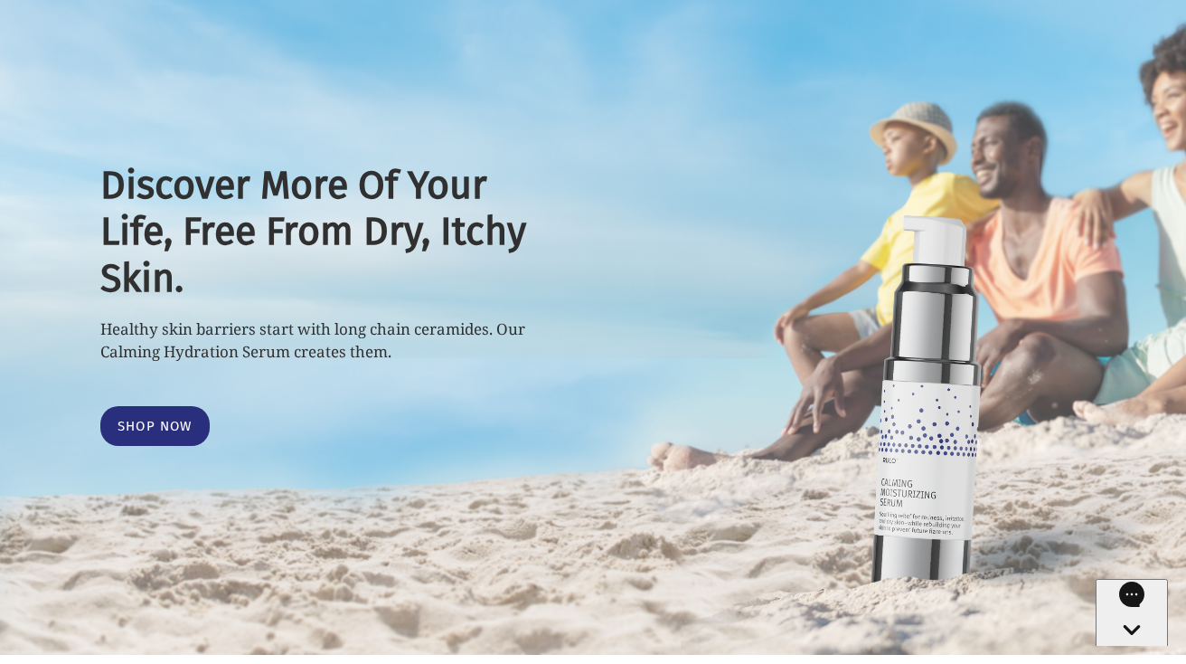
scroll to position [139, 0]
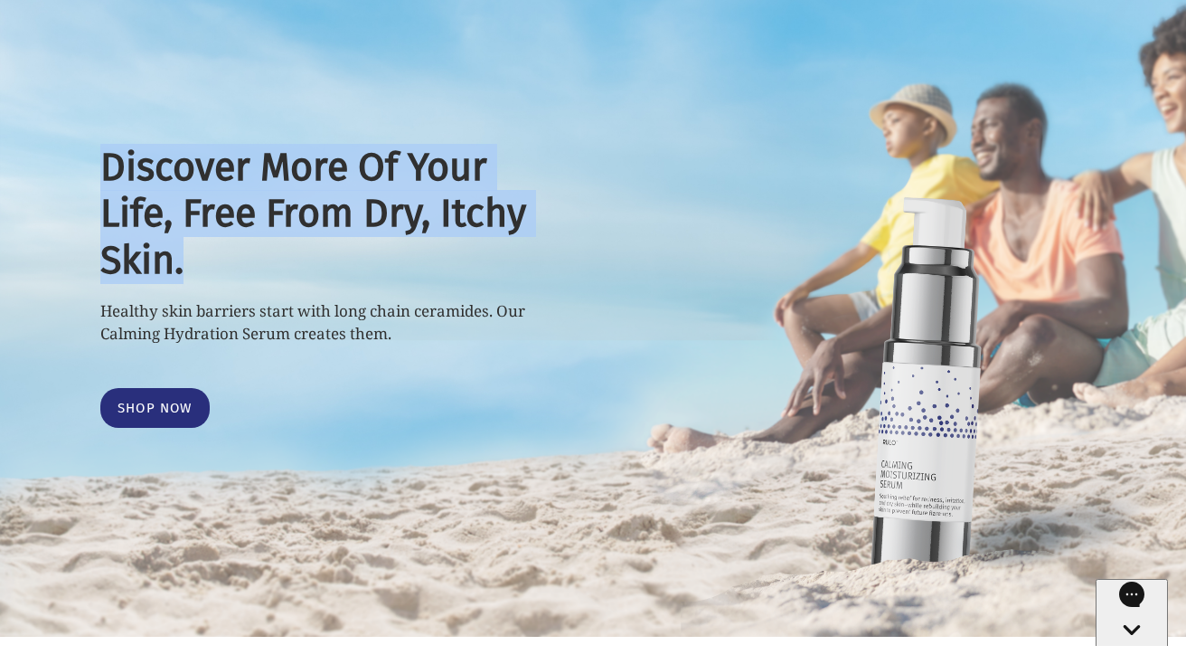
drag, startPoint x: 201, startPoint y: 259, endPoint x: 80, endPoint y: 173, distance: 147.8
click at [80, 171] on div "Discover More Of Your Life, Free From Dry, Itchy Skin. Healthy skin barriers st…" at bounding box center [593, 286] width 1085 height 348
copy h2 "Discover More Of Your Life, Free From Dry, Itchy Skin."
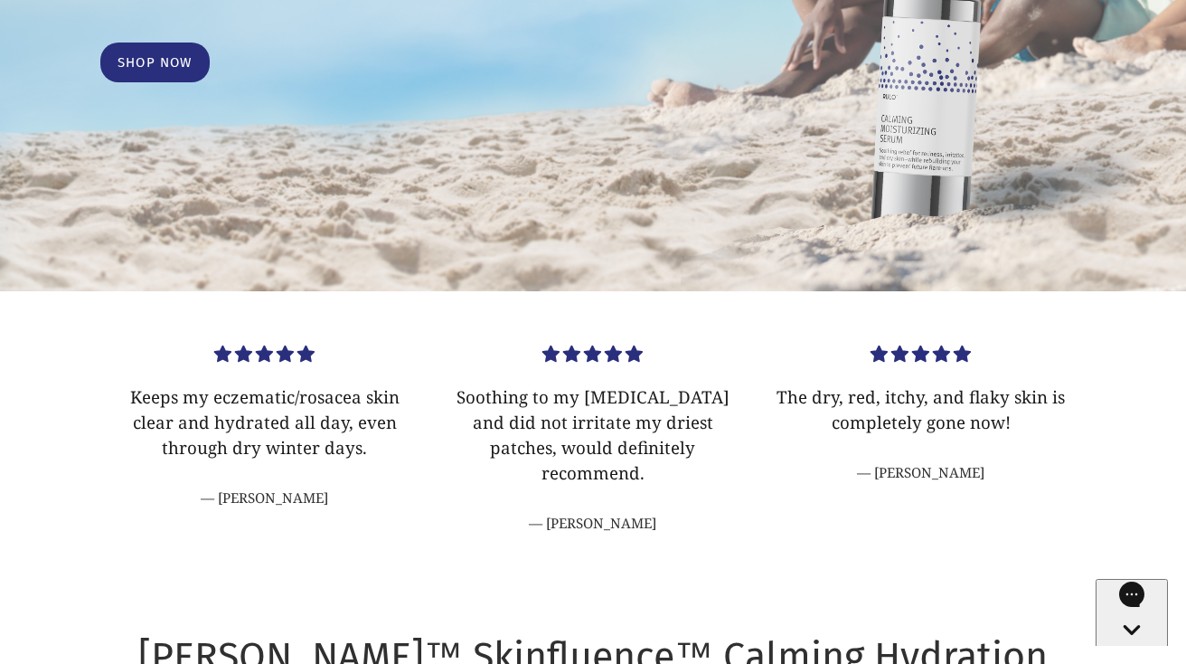
scroll to position [0, 0]
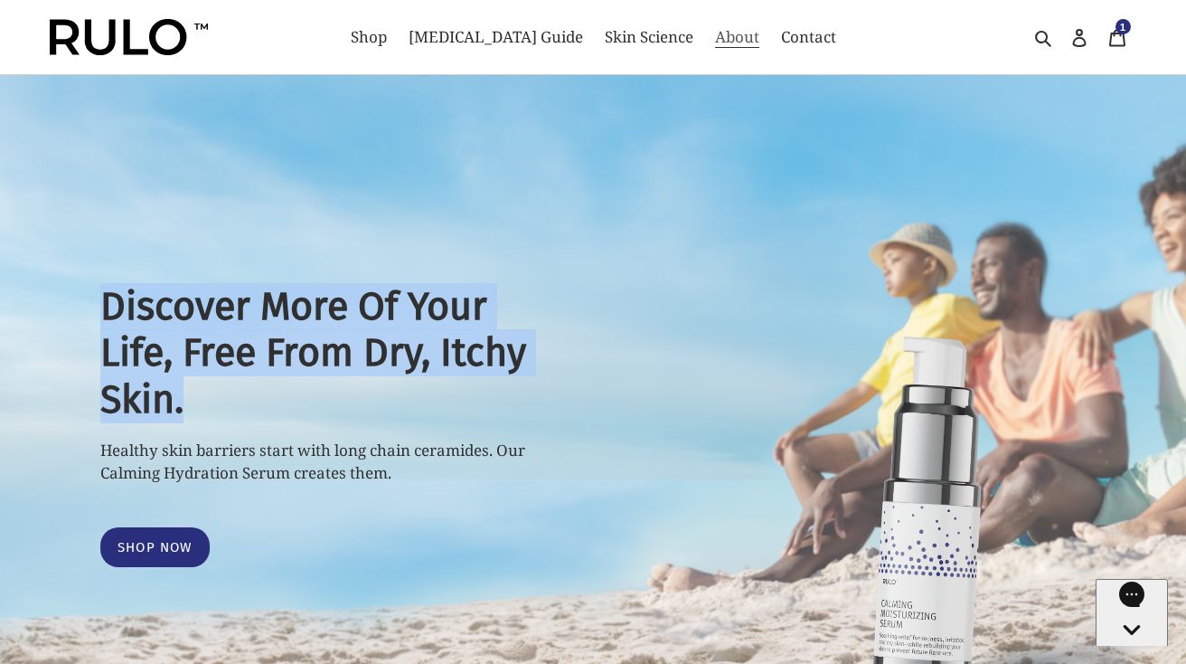
click at [715, 42] on span "About" at bounding box center [737, 37] width 44 height 22
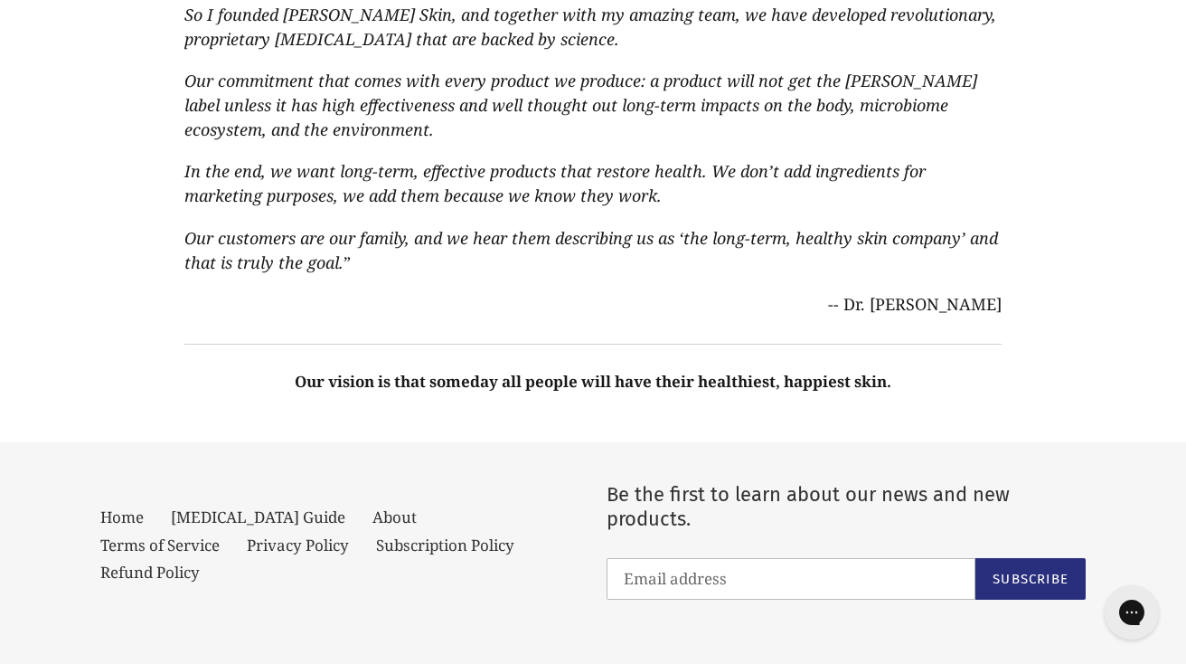
scroll to position [1020, 0]
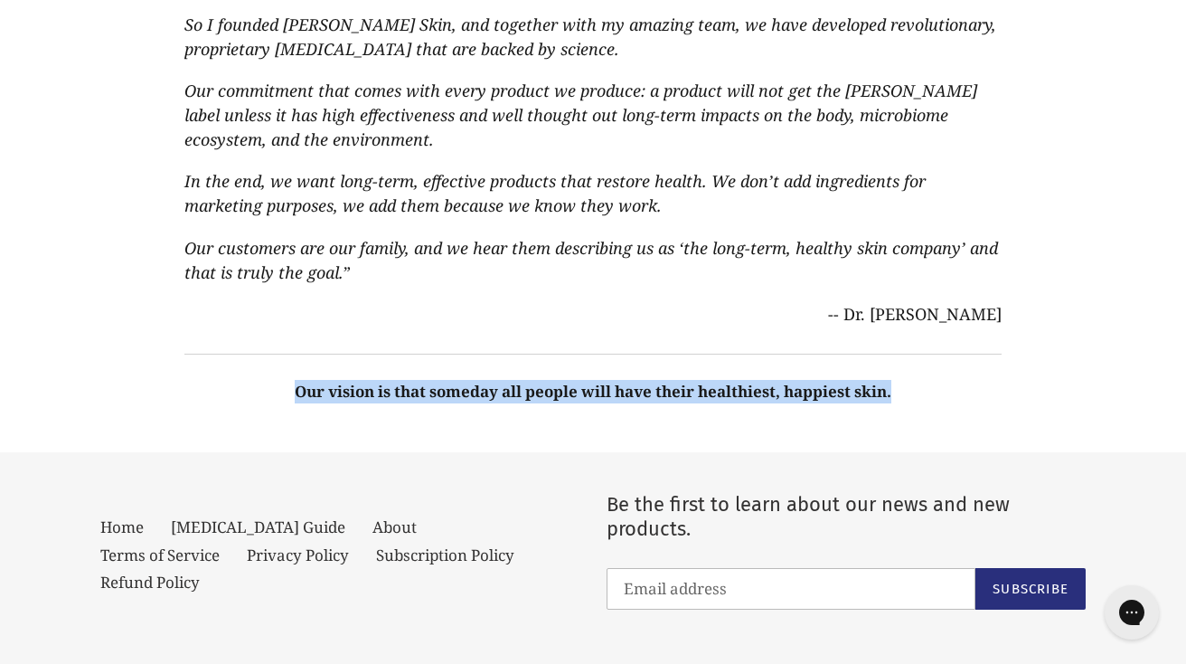
drag, startPoint x: 899, startPoint y: 361, endPoint x: 281, endPoint y: 360, distance: 617.5
click at [281, 380] on p "Our vision is that someday all people will have their healthiest, happiest skin." at bounding box center [592, 392] width 816 height 24
copy strong "Our vision is that someday all people will have their healthiest, happiest skin."
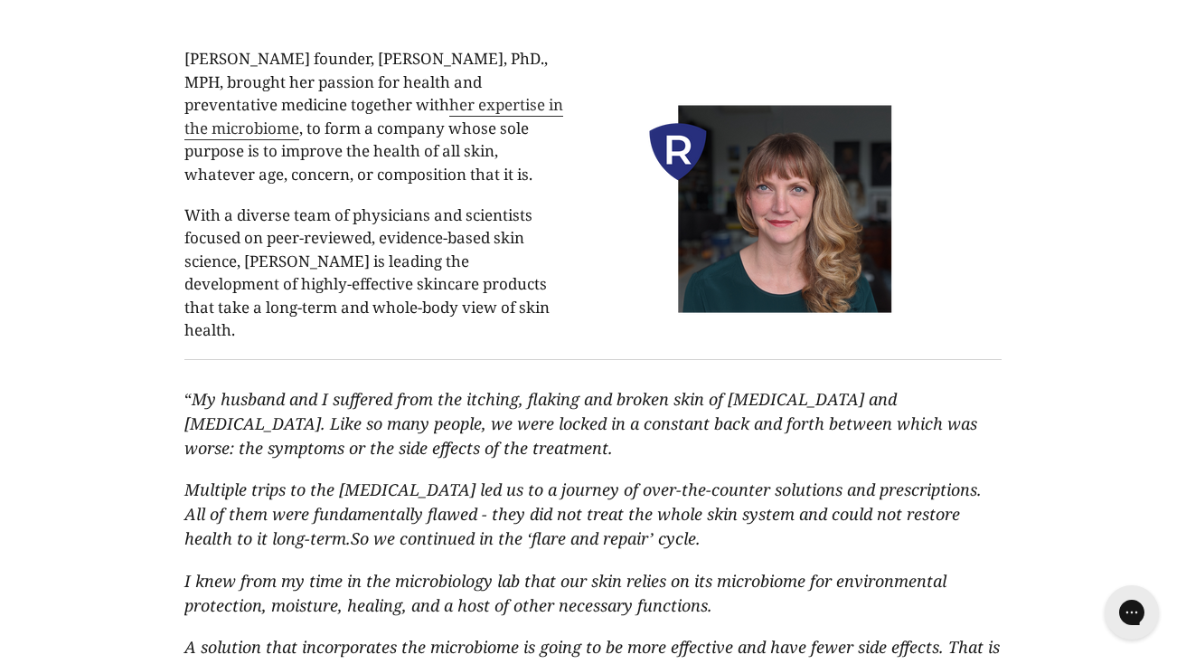
scroll to position [0, 0]
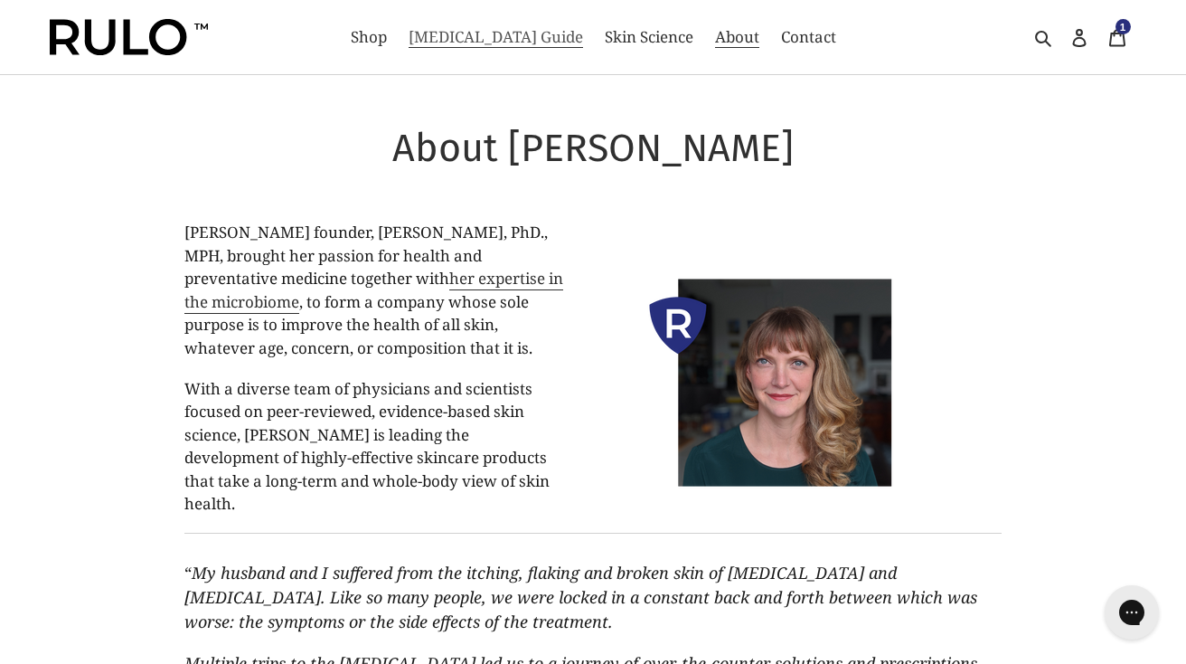
click at [522, 34] on span "[MEDICAL_DATA] Guide" at bounding box center [496, 37] width 174 height 22
